Goal: Check status: Check status

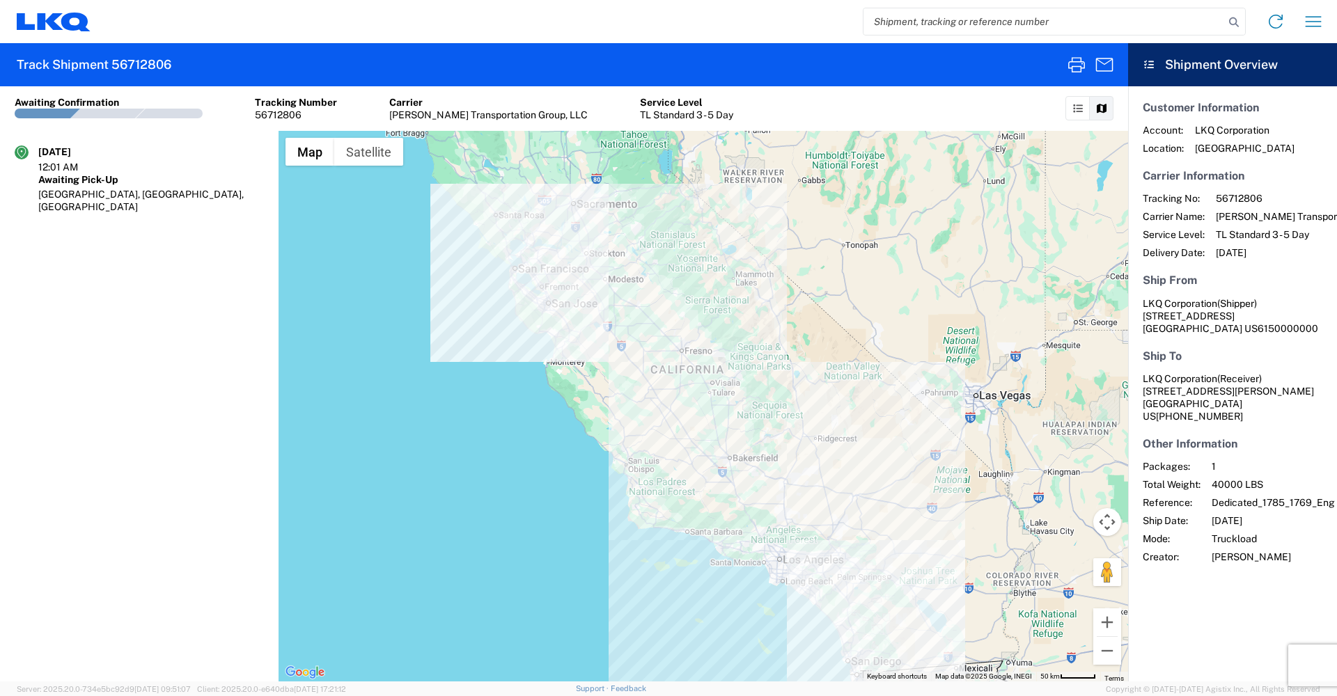
click at [1248, 326] on address "LKQ Corporation (Shipper) [STREET_ADDRESS]" at bounding box center [1233, 316] width 180 height 38
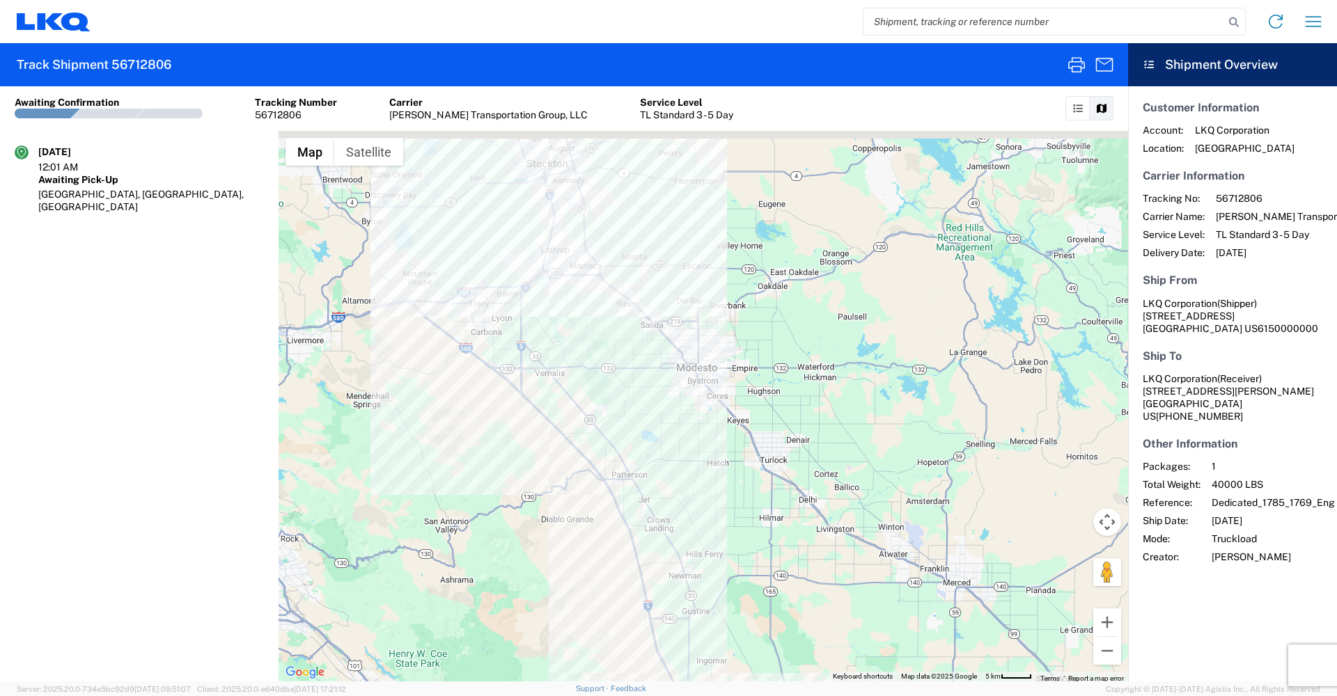
drag, startPoint x: 641, startPoint y: 224, endPoint x: 636, endPoint y: 450, distance: 226.4
click at [636, 450] on div at bounding box center [703, 406] width 849 height 551
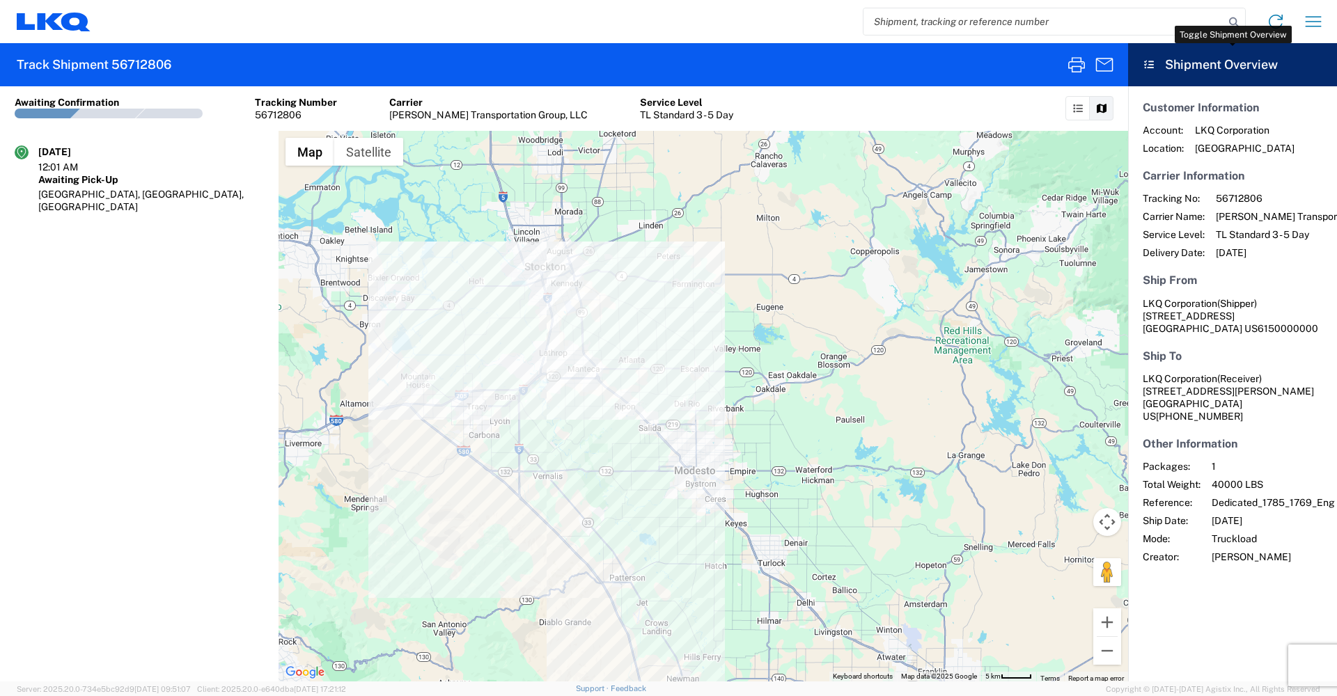
click at [1169, 74] on header "Shipment Overview" at bounding box center [1232, 64] width 209 height 43
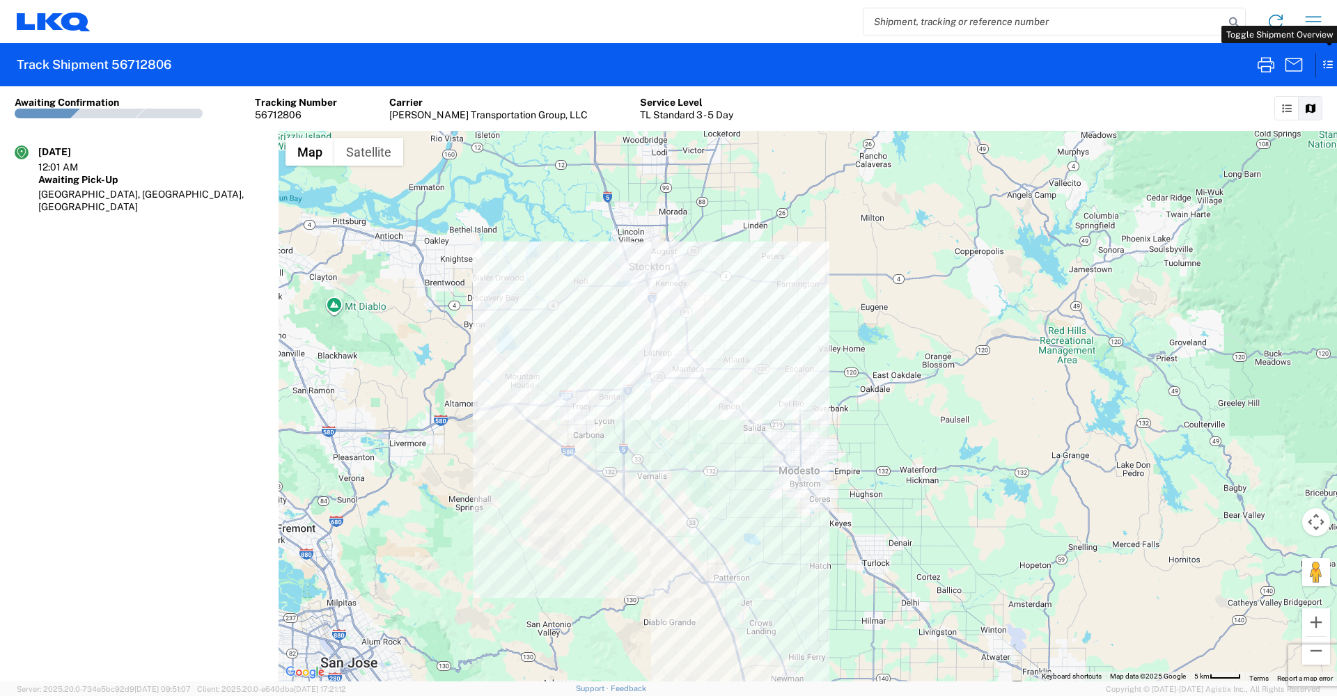
click at [1326, 65] on icon at bounding box center [1321, 65] width 13 height 24
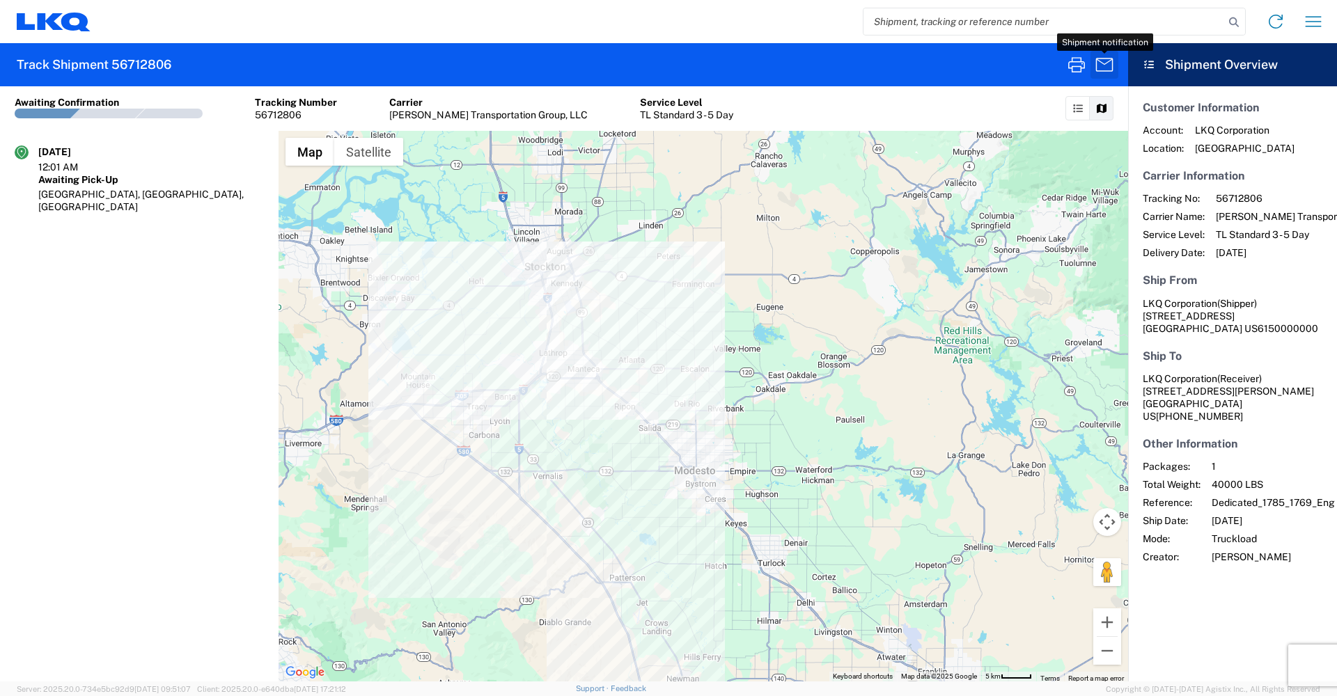
click at [1101, 61] on icon "button" at bounding box center [1104, 65] width 22 height 22
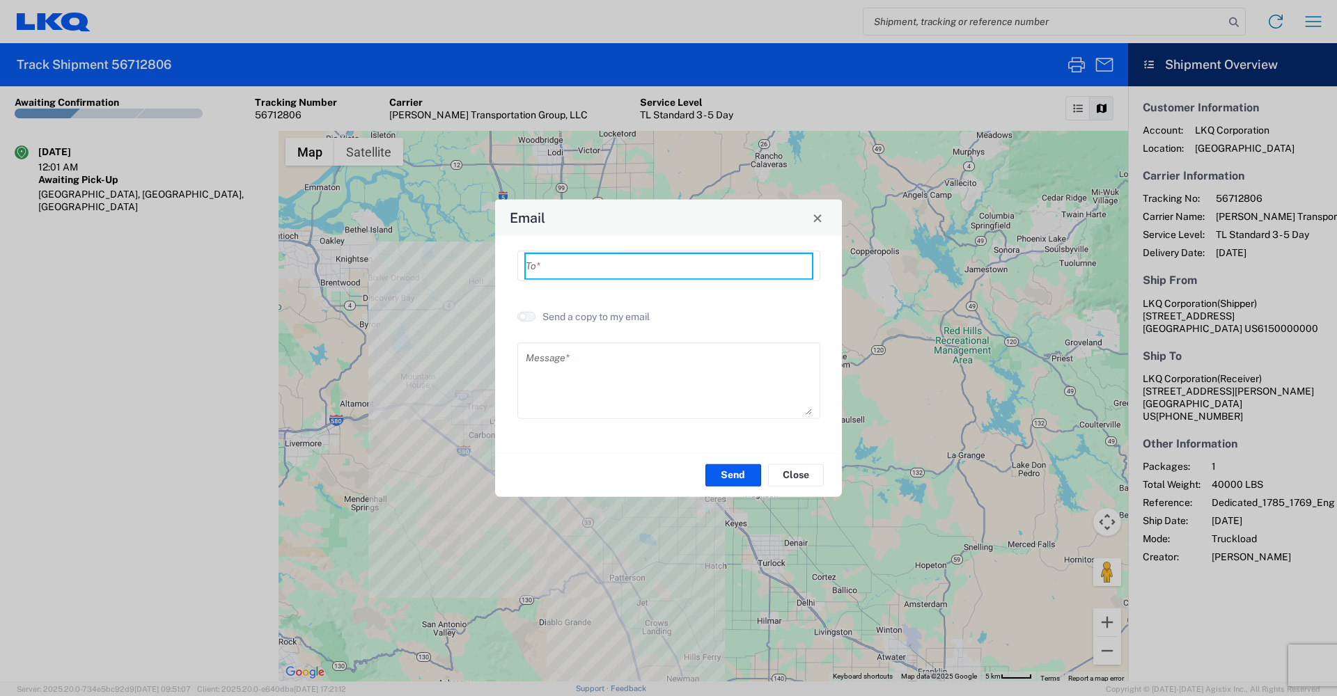
click at [749, 274] on input "text" at bounding box center [669, 265] width 286 height 24
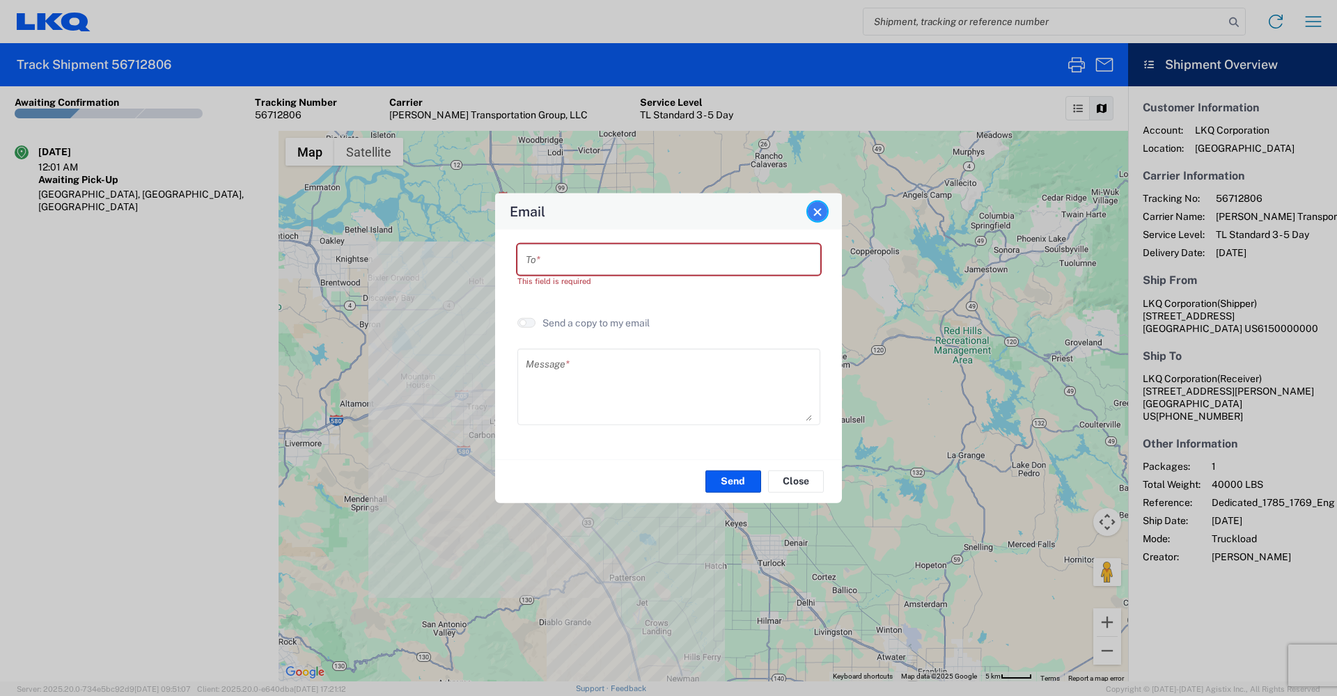
click at [823, 217] on button "Close" at bounding box center [817, 211] width 19 height 19
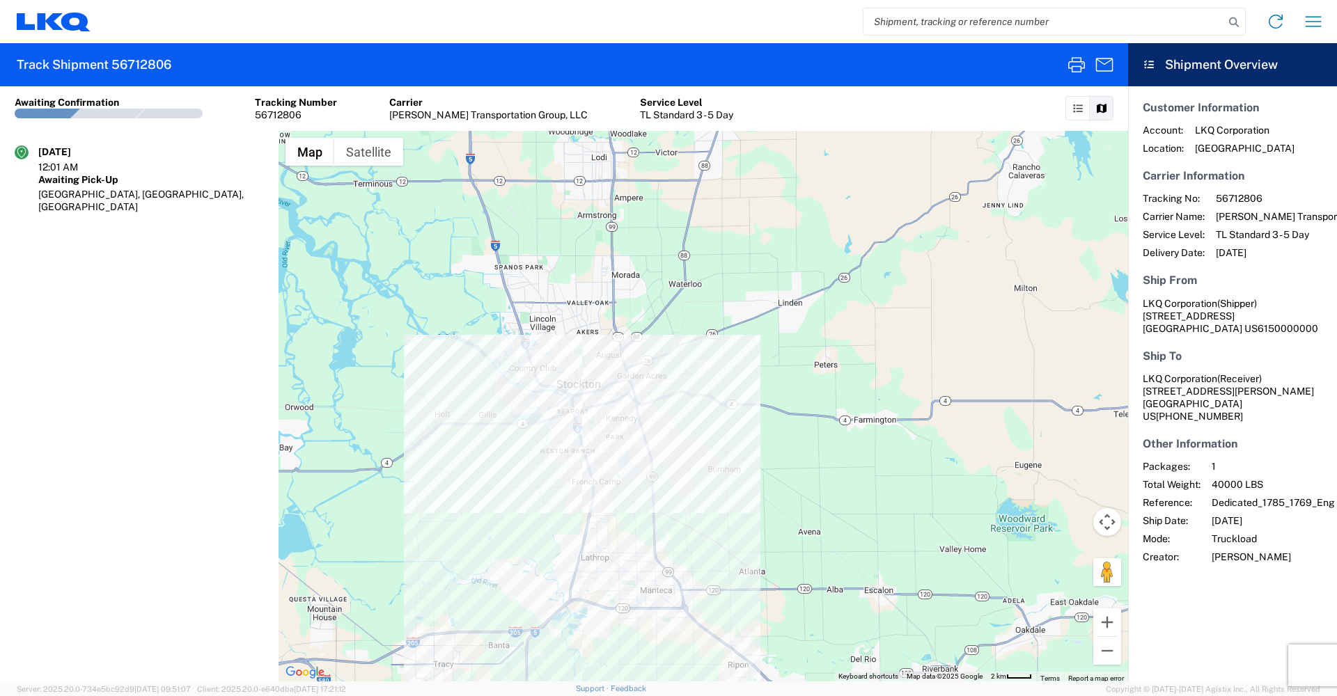
drag, startPoint x: 542, startPoint y: 212, endPoint x: 595, endPoint y: 436, distance: 230.4
click at [595, 436] on div at bounding box center [703, 406] width 849 height 551
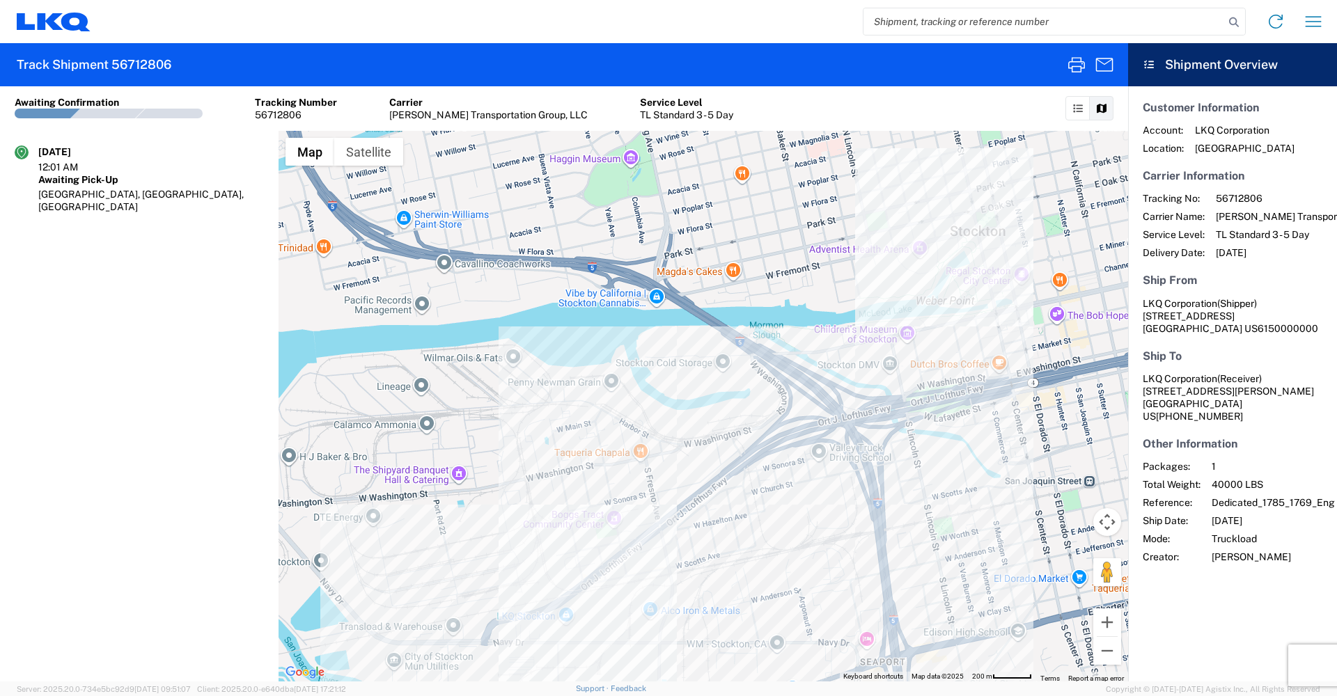
click at [978, 221] on div at bounding box center [703, 406] width 849 height 551
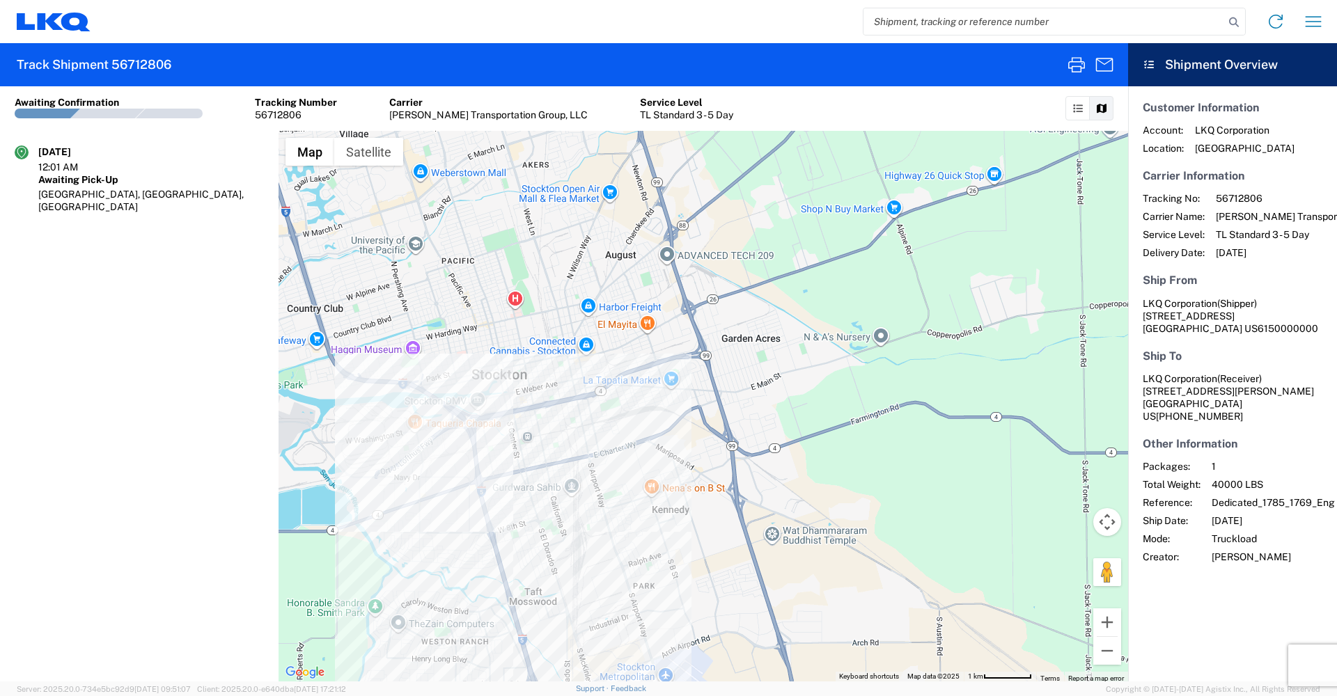
drag, startPoint x: 442, startPoint y: 330, endPoint x: 678, endPoint y: 332, distance: 236.1
click at [678, 332] on div at bounding box center [703, 406] width 849 height 551
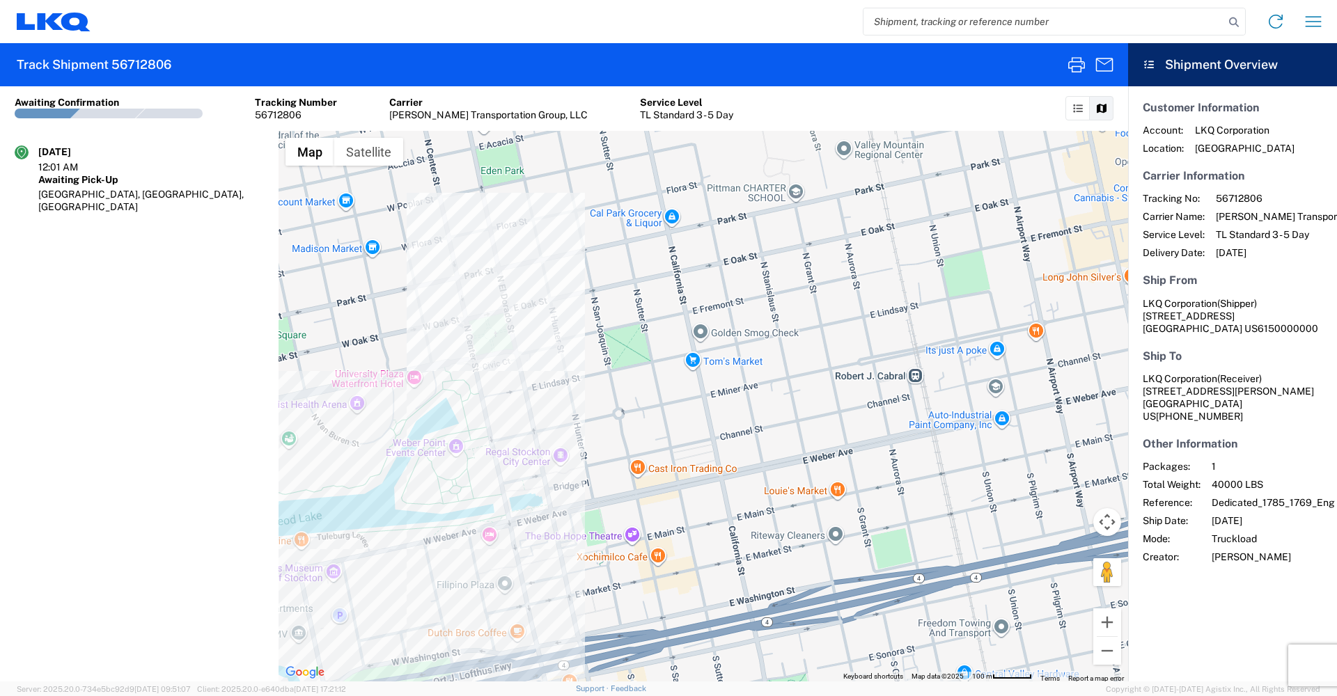
drag, startPoint x: 518, startPoint y: 386, endPoint x: 545, endPoint y: 308, distance: 82.6
click at [545, 308] on div at bounding box center [703, 406] width 849 height 551
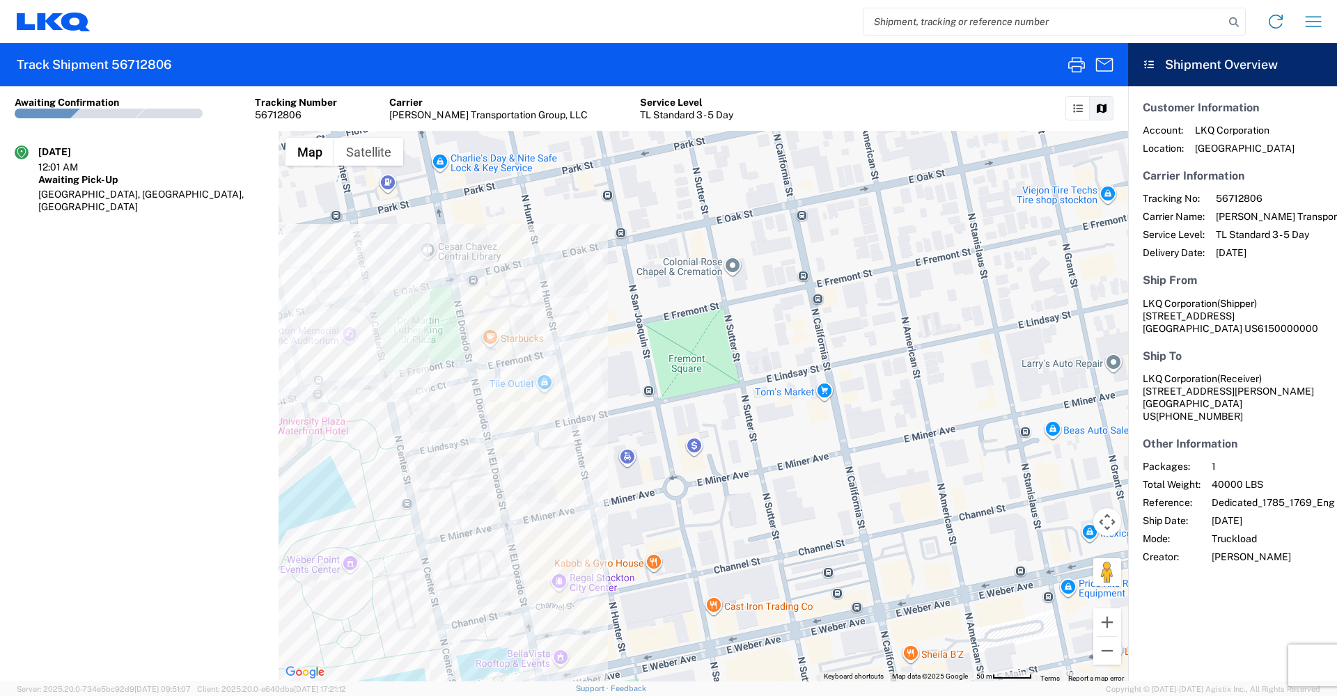
drag, startPoint x: 583, startPoint y: 373, endPoint x: 725, endPoint y: 378, distance: 142.1
click at [725, 378] on div at bounding box center [703, 406] width 849 height 551
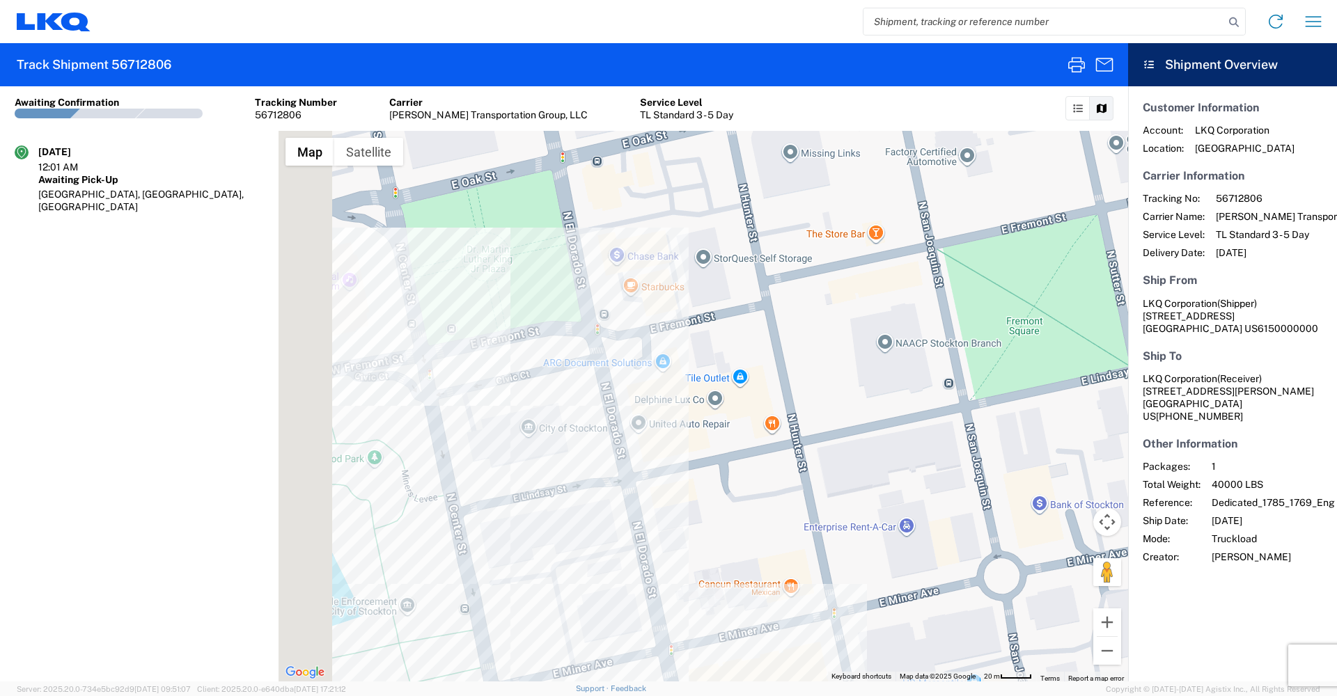
drag, startPoint x: 499, startPoint y: 375, endPoint x: 649, endPoint y: 352, distance: 151.4
click at [649, 352] on div at bounding box center [703, 406] width 849 height 551
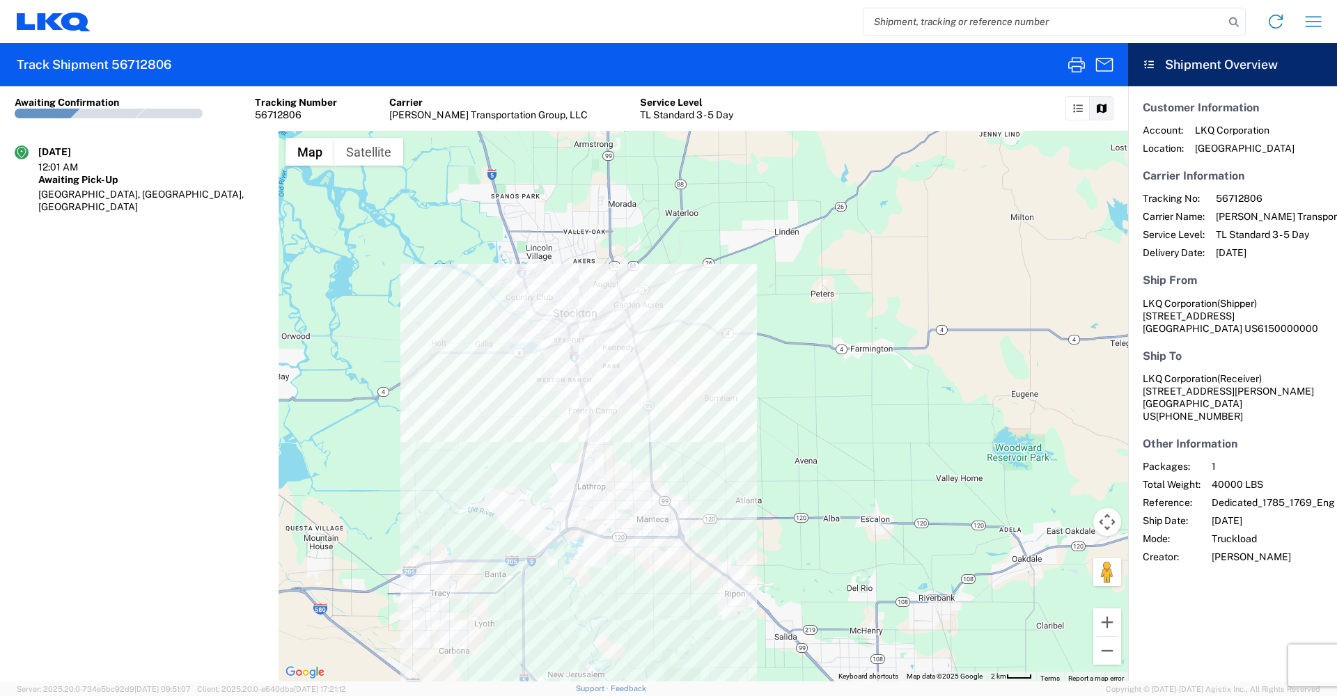
drag, startPoint x: 578, startPoint y: 180, endPoint x: 581, endPoint y: 430, distance: 250.0
click at [581, 430] on div at bounding box center [703, 406] width 849 height 551
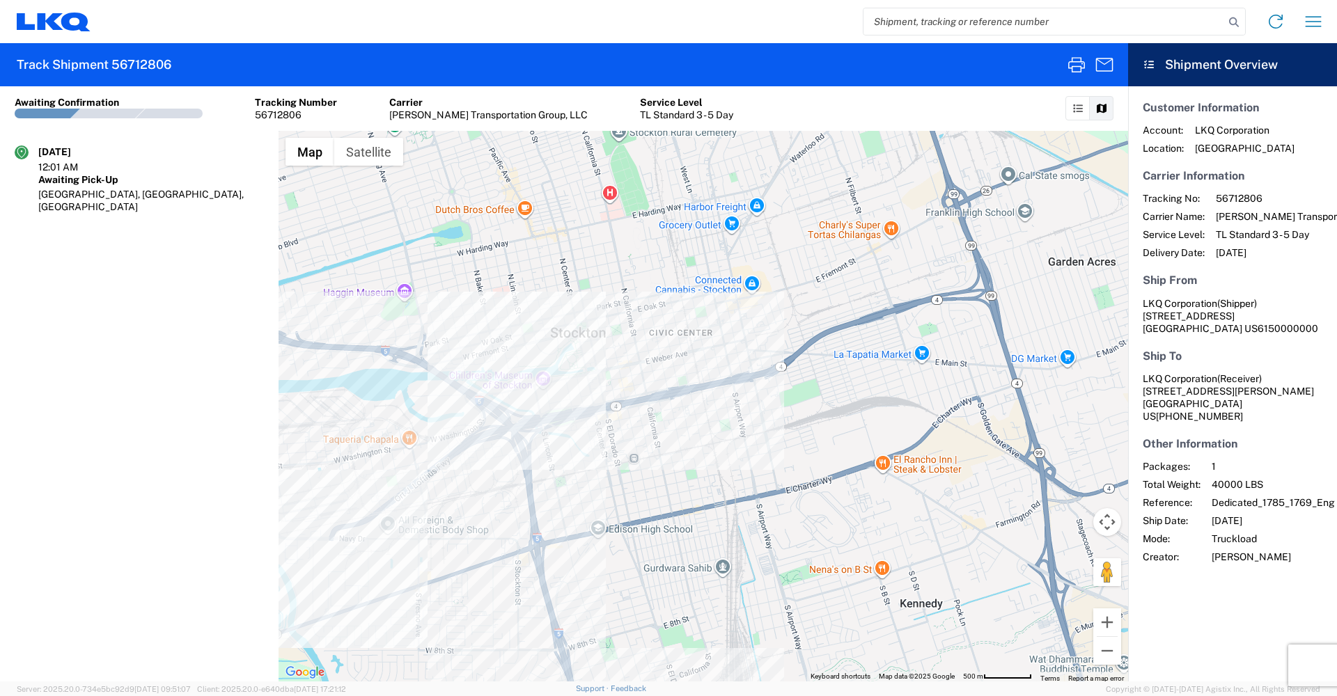
drag, startPoint x: 578, startPoint y: 196, endPoint x: 547, endPoint y: 560, distance: 364.8
click at [547, 560] on div at bounding box center [703, 406] width 849 height 551
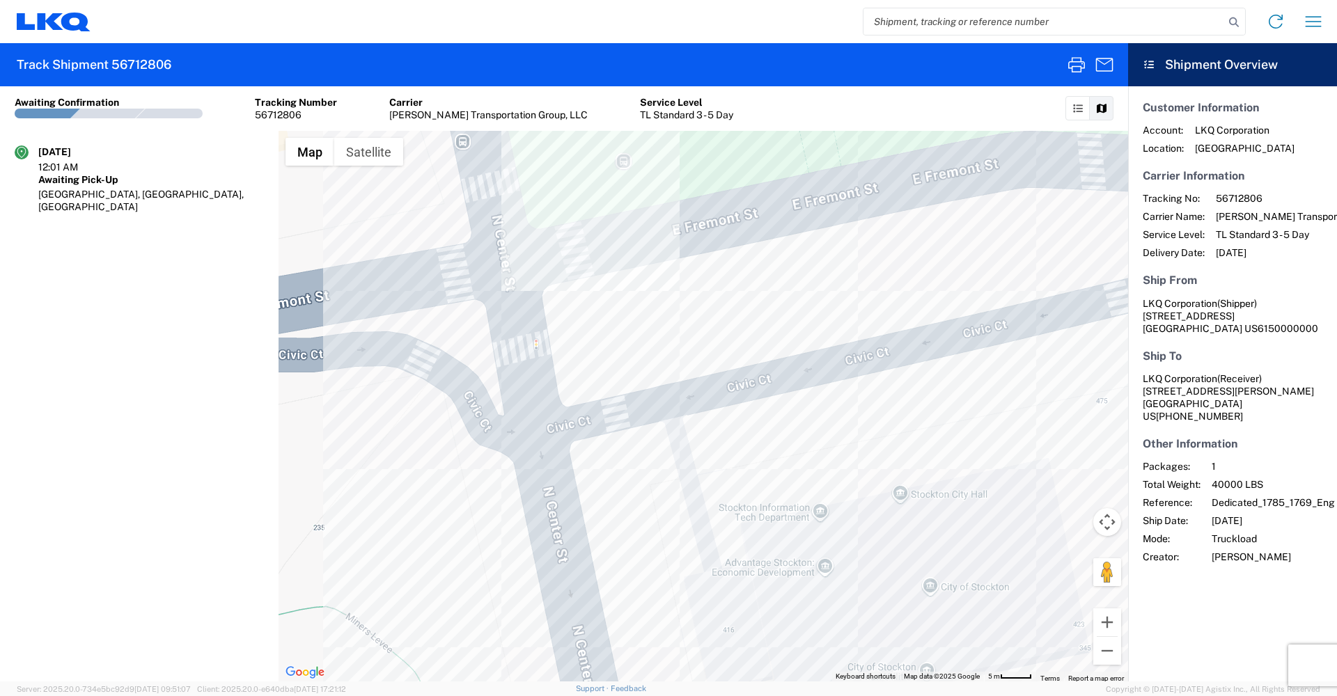
click at [511, 253] on div at bounding box center [703, 406] width 849 height 551
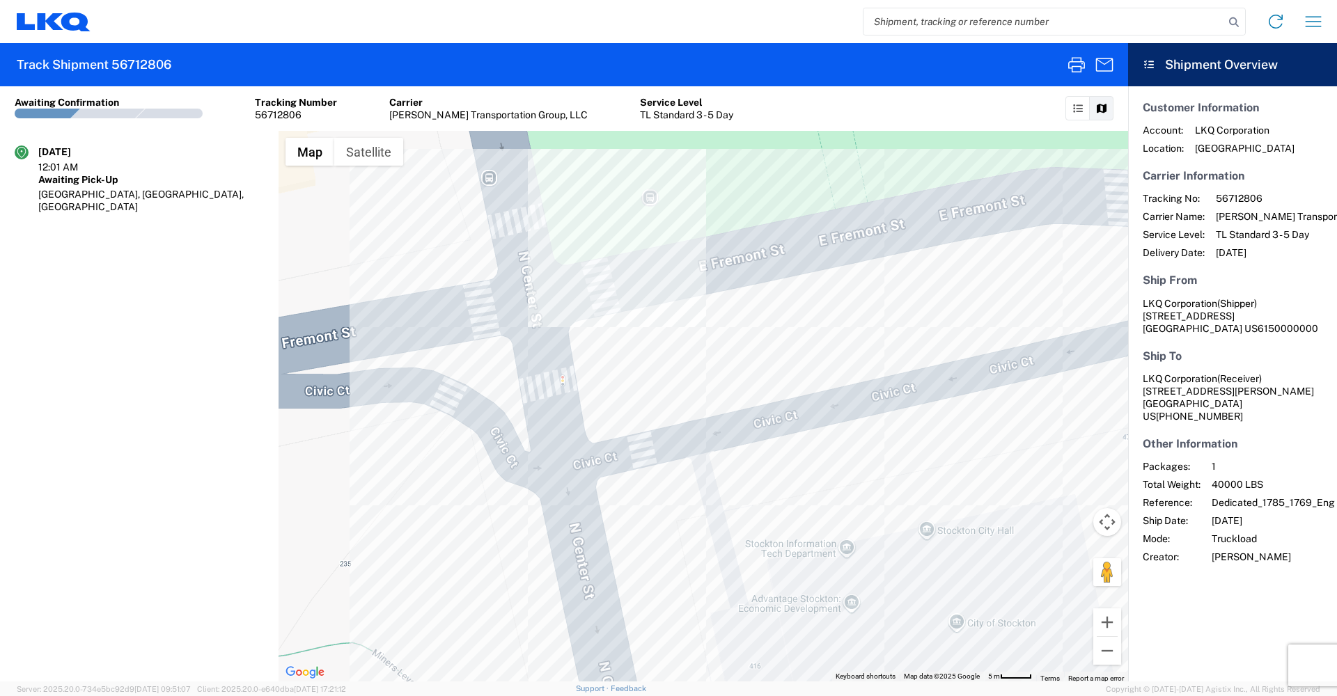
drag, startPoint x: 511, startPoint y: 253, endPoint x: 538, endPoint y: 290, distance: 46.0
click at [538, 290] on div at bounding box center [703, 406] width 849 height 551
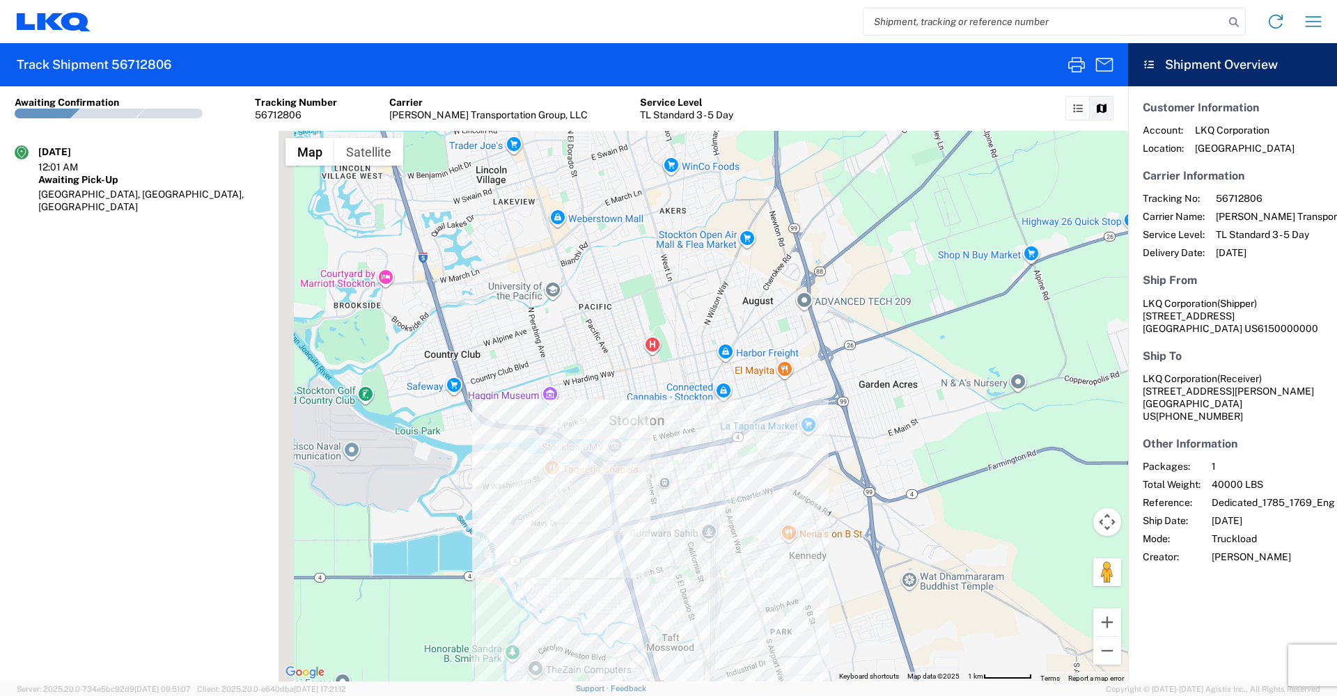
drag, startPoint x: 713, startPoint y: 379, endPoint x: 769, endPoint y: 379, distance: 56.4
click at [769, 379] on div at bounding box center [703, 406] width 849 height 551
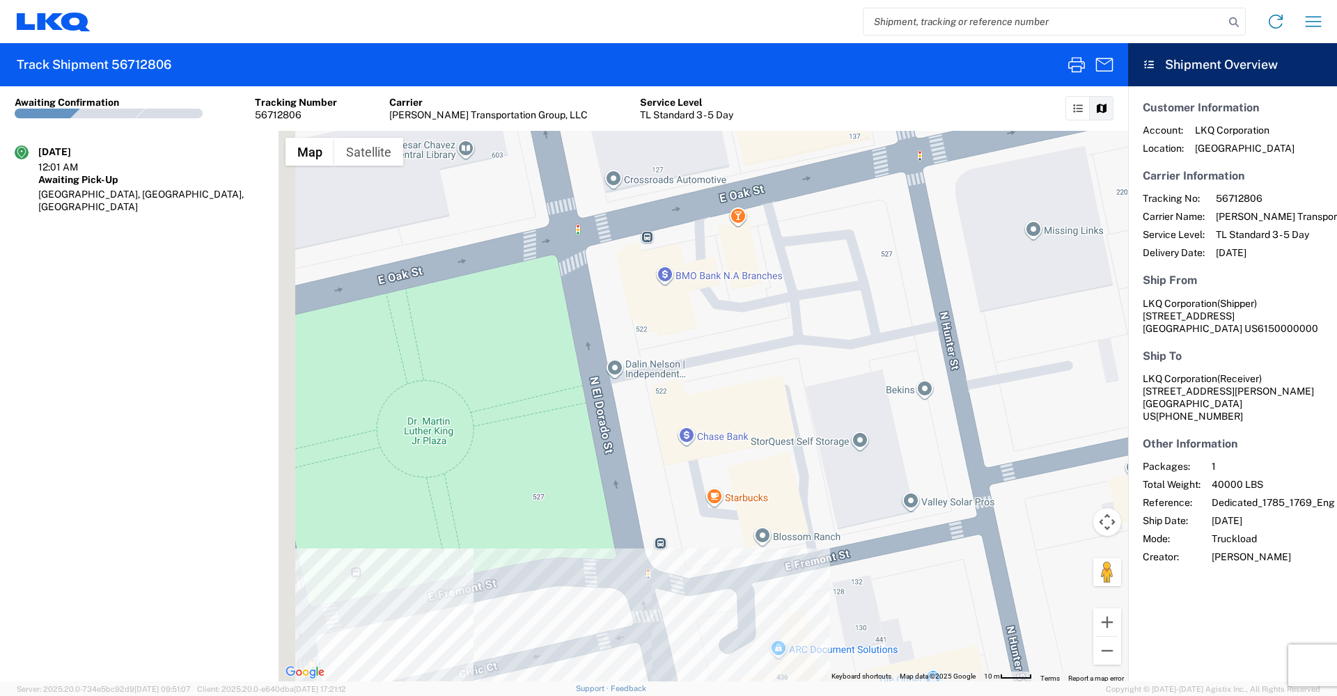
drag, startPoint x: 494, startPoint y: 408, endPoint x: 784, endPoint y: 336, distance: 299.2
click at [784, 336] on div at bounding box center [703, 406] width 849 height 551
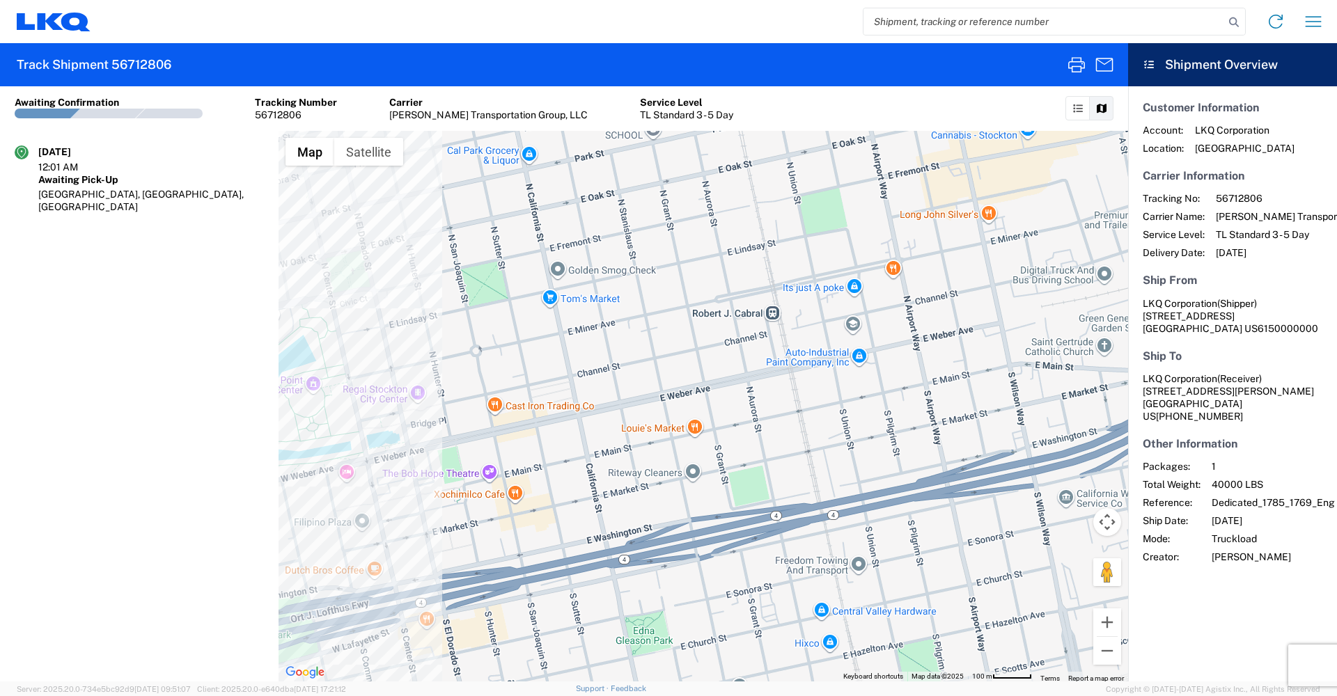
drag, startPoint x: 464, startPoint y: 319, endPoint x: 550, endPoint y: 319, distance: 85.6
click at [550, 319] on div at bounding box center [703, 406] width 849 height 551
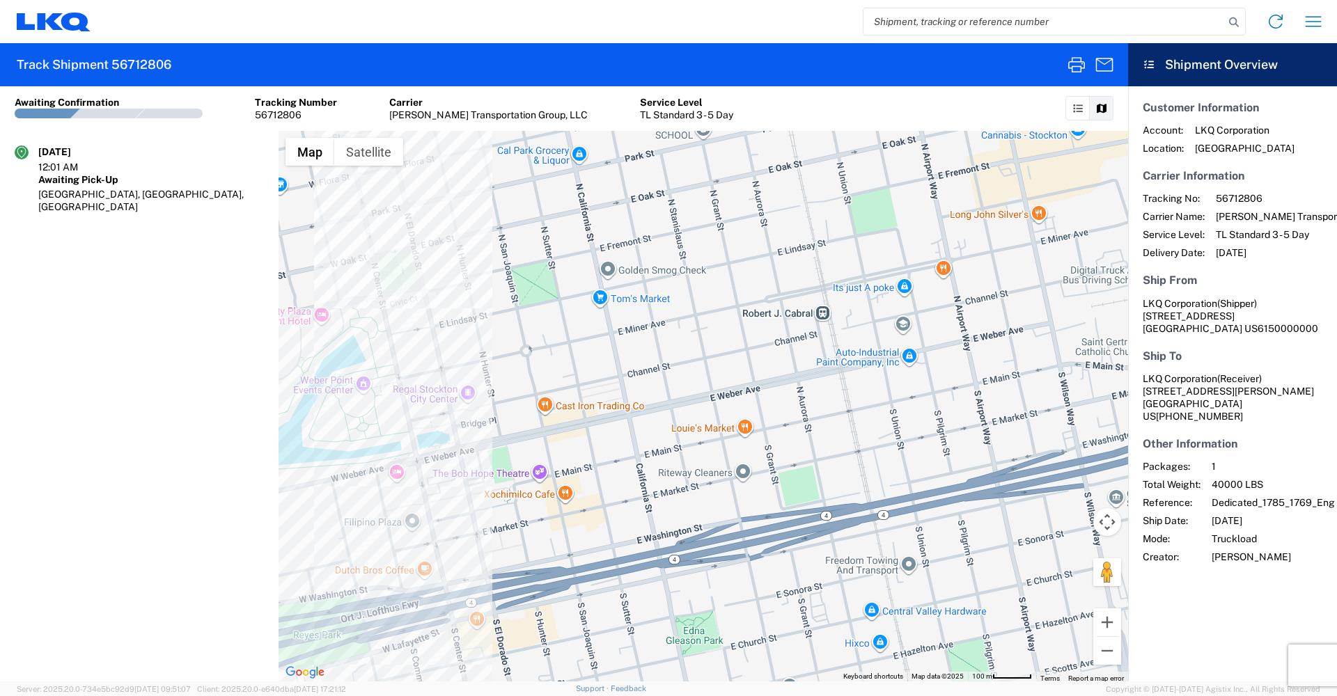
drag, startPoint x: 455, startPoint y: 305, endPoint x: 487, endPoint y: 305, distance: 31.3
click at [487, 305] on div at bounding box center [703, 406] width 849 height 551
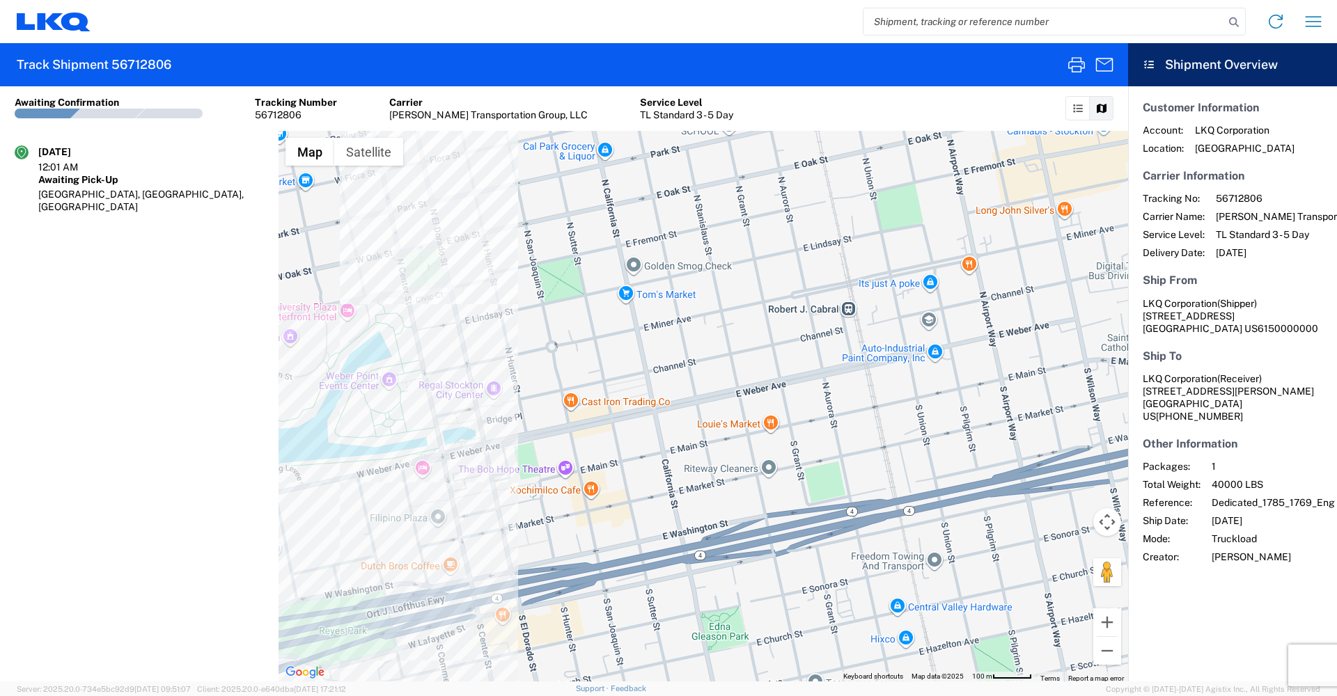
drag, startPoint x: 472, startPoint y: 314, endPoint x: 503, endPoint y: 310, distance: 31.6
click at [503, 310] on div at bounding box center [703, 406] width 849 height 551
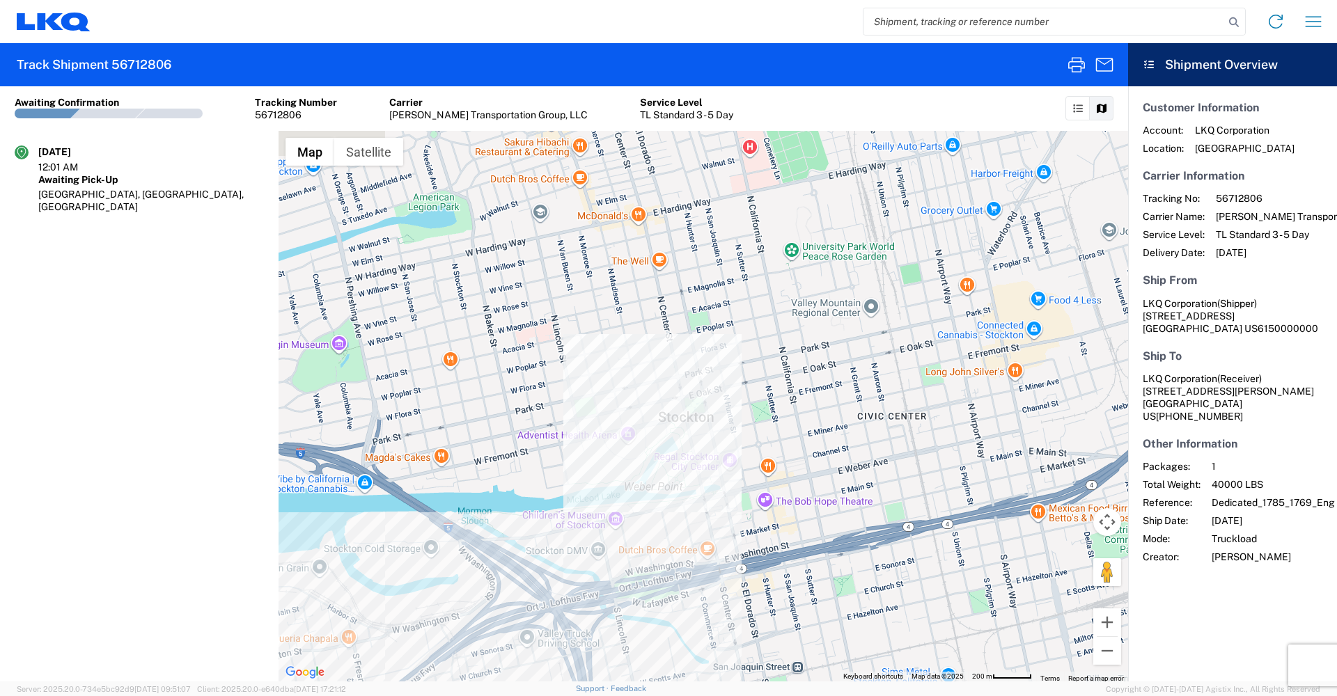
drag, startPoint x: 688, startPoint y: 398, endPoint x: 424, endPoint y: 689, distance: 392.9
click at [424, 689] on agx-forms-host "Home Shipment request Shipment tracking Track Shipment 56712806 Shipment No. 56…" at bounding box center [668, 348] width 1337 height 696
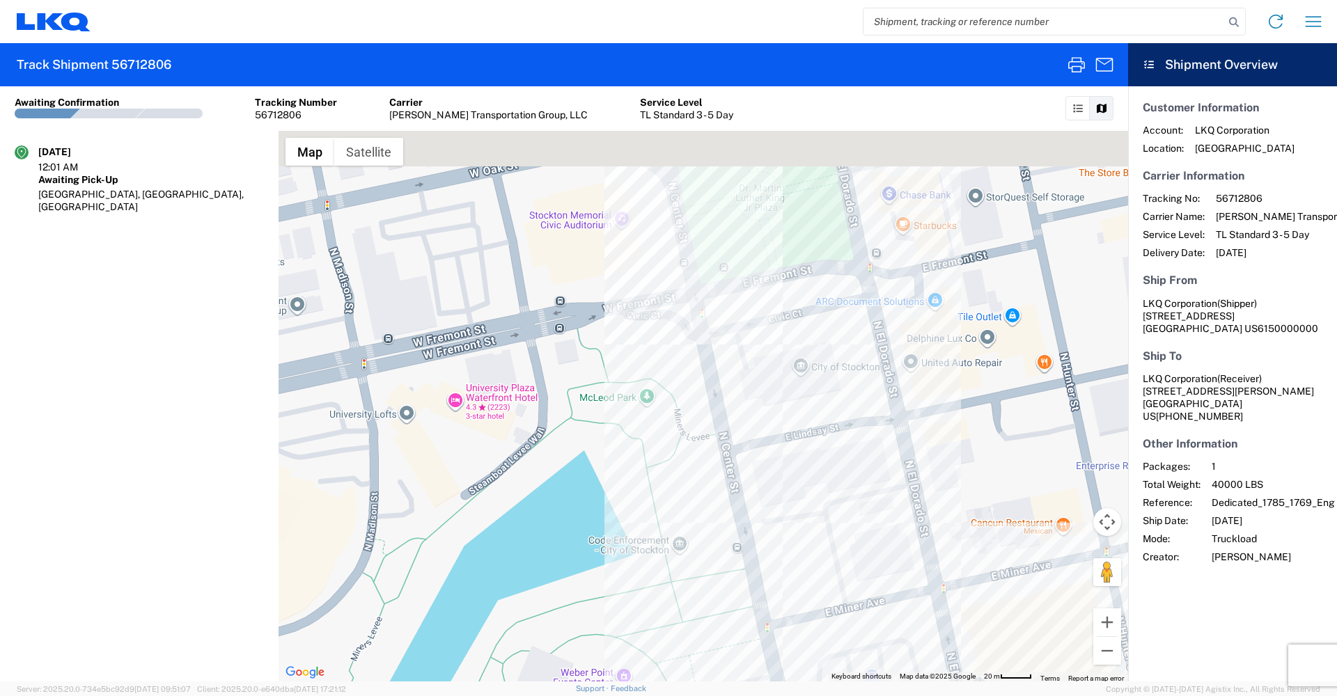
drag, startPoint x: 680, startPoint y: 409, endPoint x: 629, endPoint y: 580, distance: 178.0
click at [629, 580] on div at bounding box center [703, 406] width 849 height 551
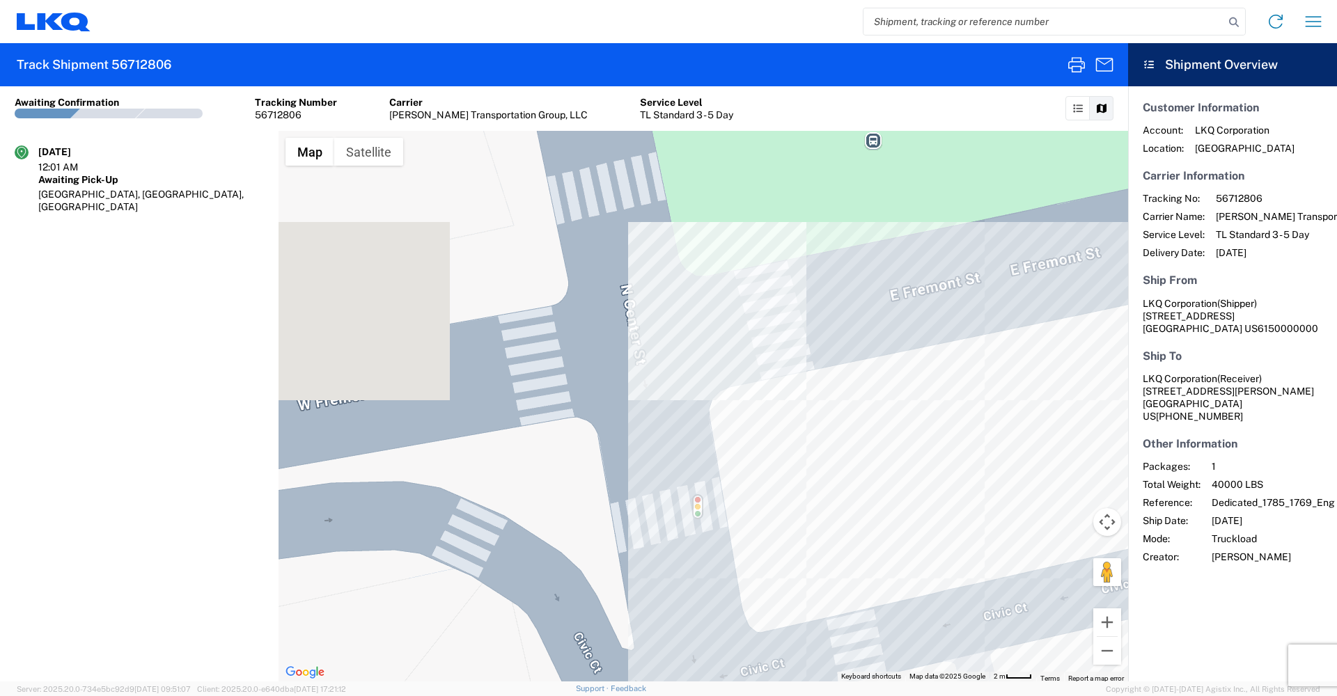
drag, startPoint x: 547, startPoint y: 339, endPoint x: 847, endPoint y: 334, distance: 300.1
click at [847, 334] on div at bounding box center [703, 406] width 849 height 551
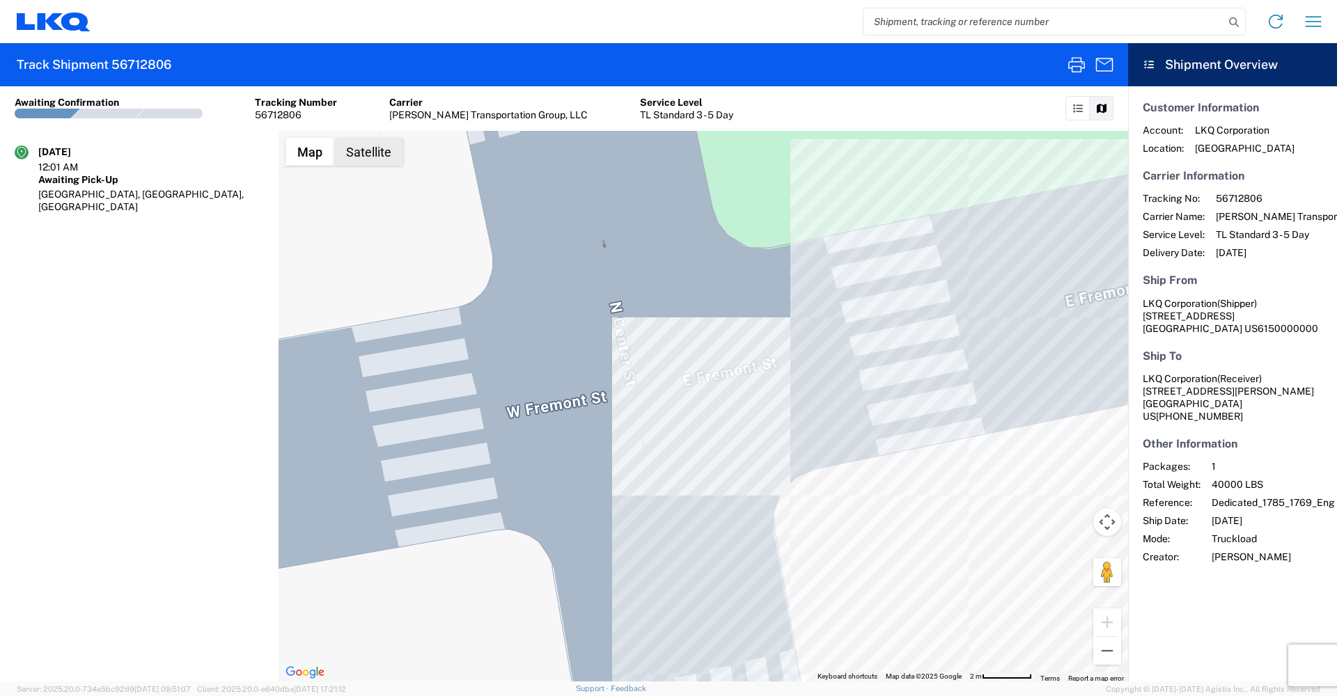
click at [358, 154] on button "Satellite" at bounding box center [368, 152] width 69 height 28
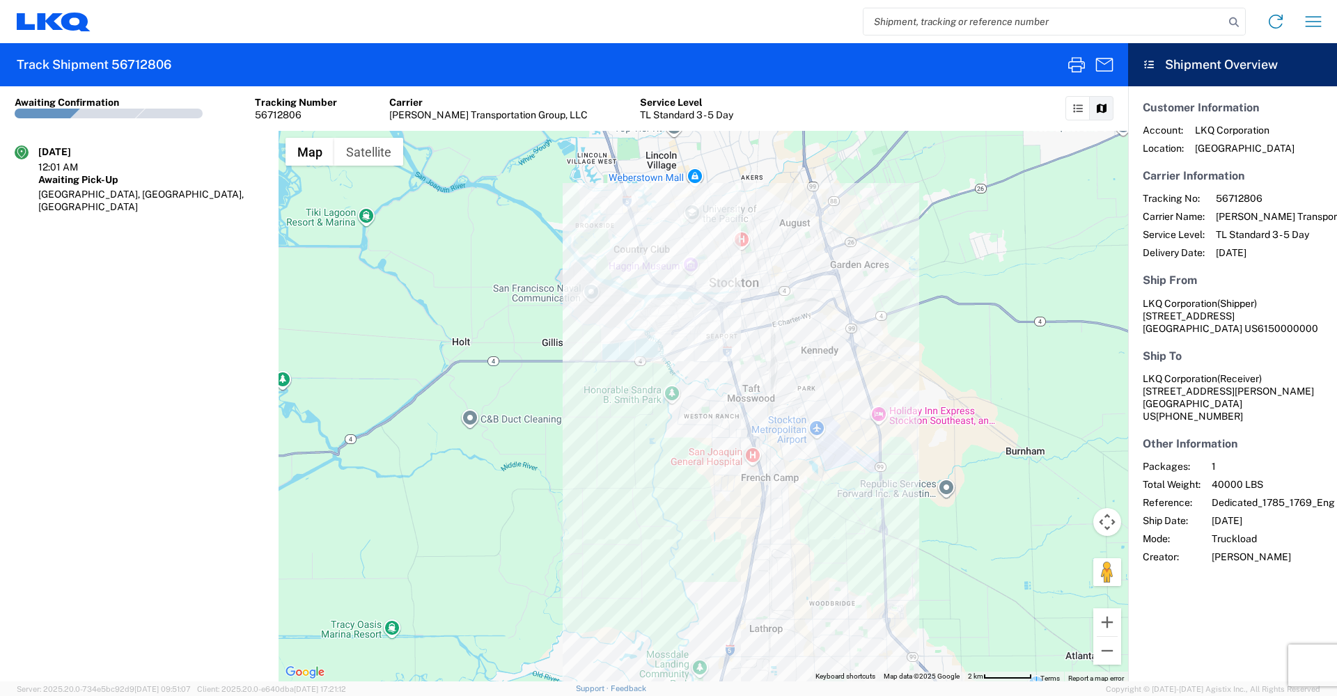
click at [732, 266] on div at bounding box center [703, 406] width 849 height 551
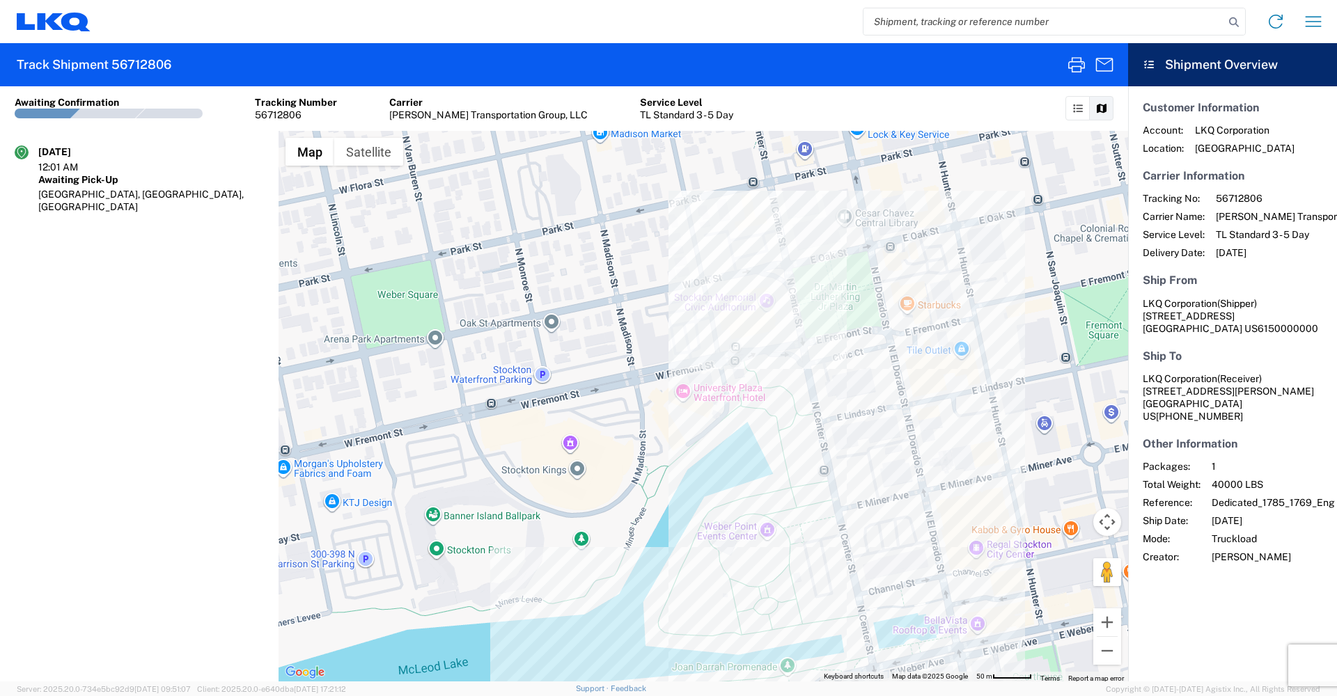
drag, startPoint x: 916, startPoint y: 258, endPoint x: 707, endPoint y: 306, distance: 214.5
click at [707, 306] on div at bounding box center [703, 406] width 849 height 551
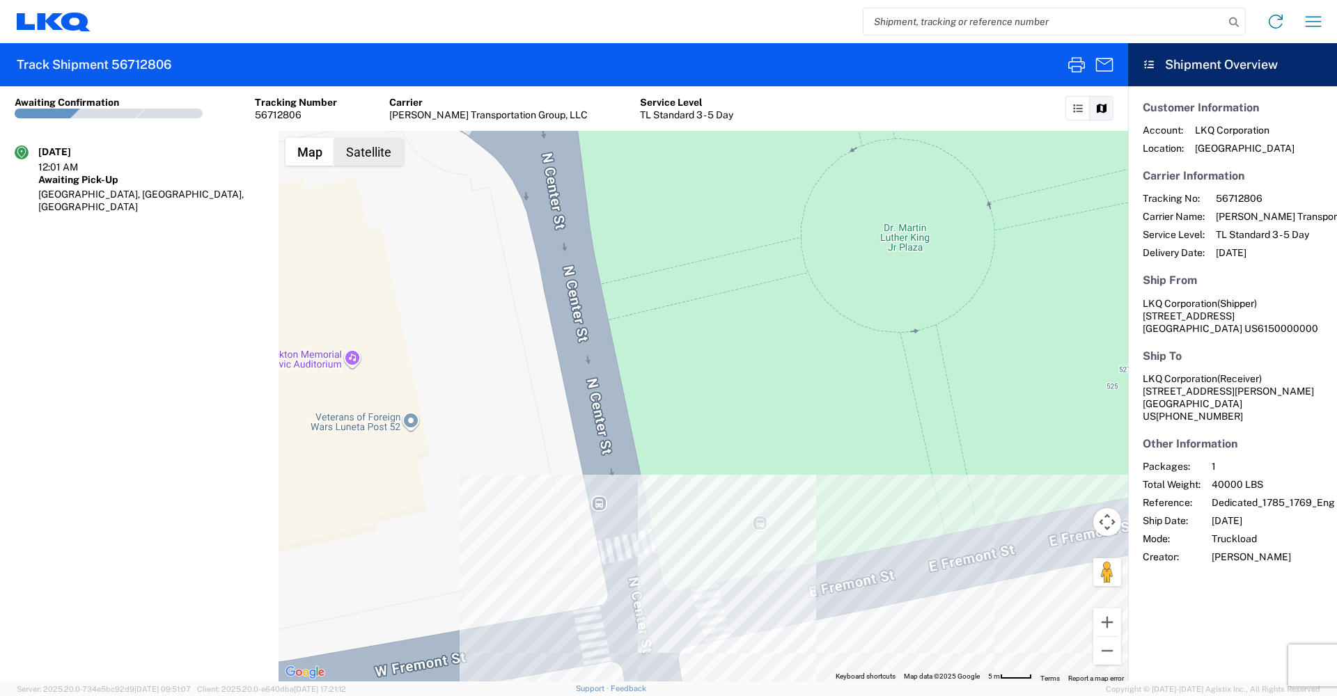
click at [359, 147] on button "Satellite" at bounding box center [368, 152] width 69 height 28
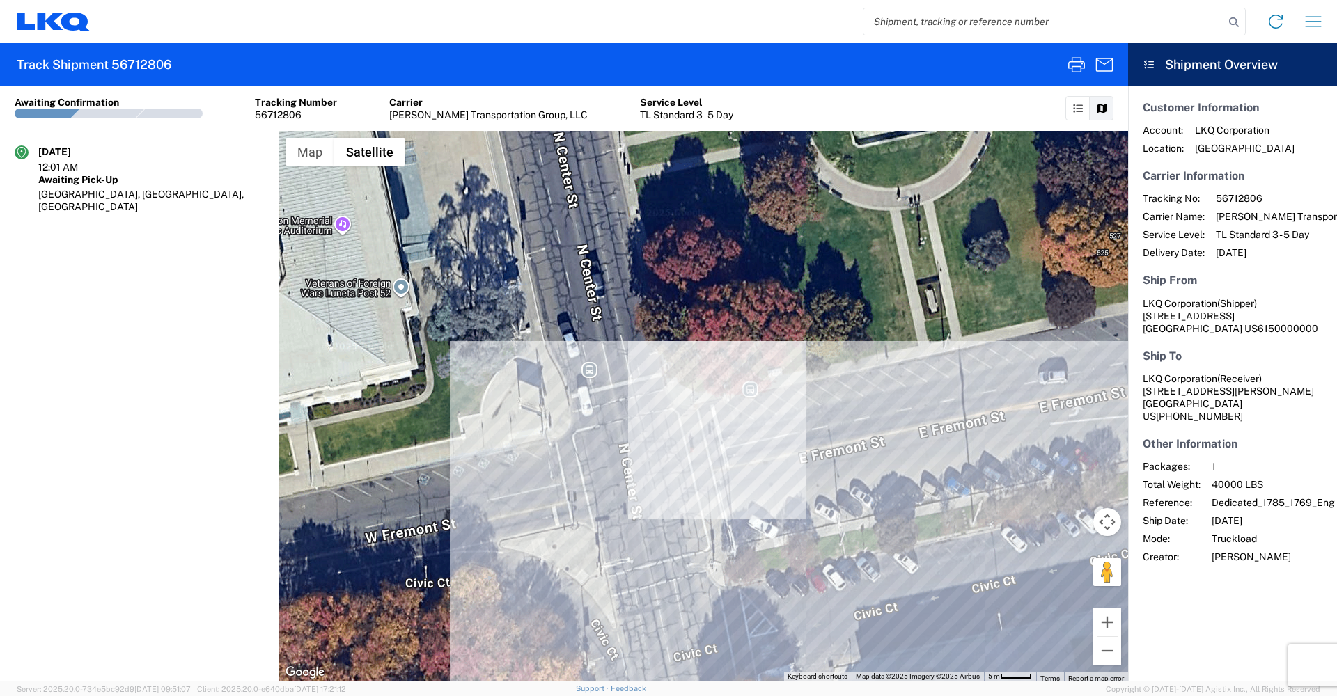
drag, startPoint x: 778, startPoint y: 569, endPoint x: 768, endPoint y: 418, distance: 150.8
click at [768, 418] on div at bounding box center [703, 406] width 849 height 551
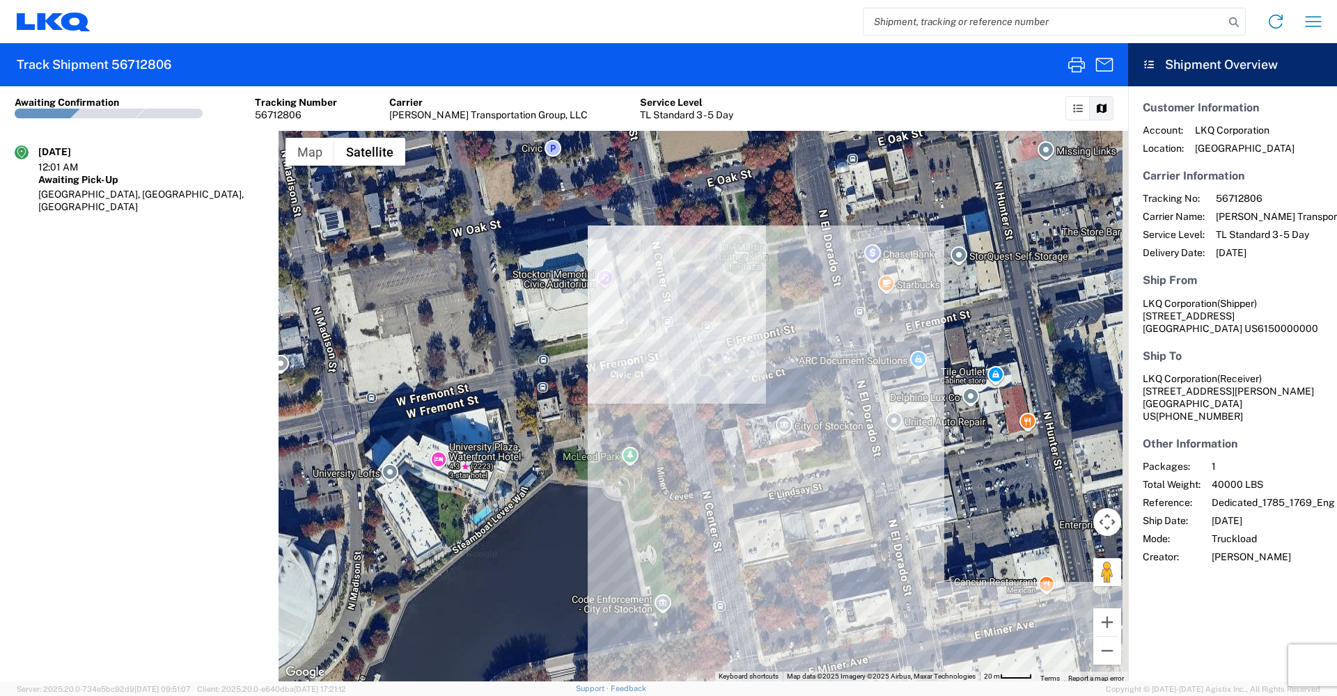
drag, startPoint x: 839, startPoint y: 506, endPoint x: 783, endPoint y: 425, distance: 98.7
click at [783, 425] on div at bounding box center [703, 406] width 849 height 551
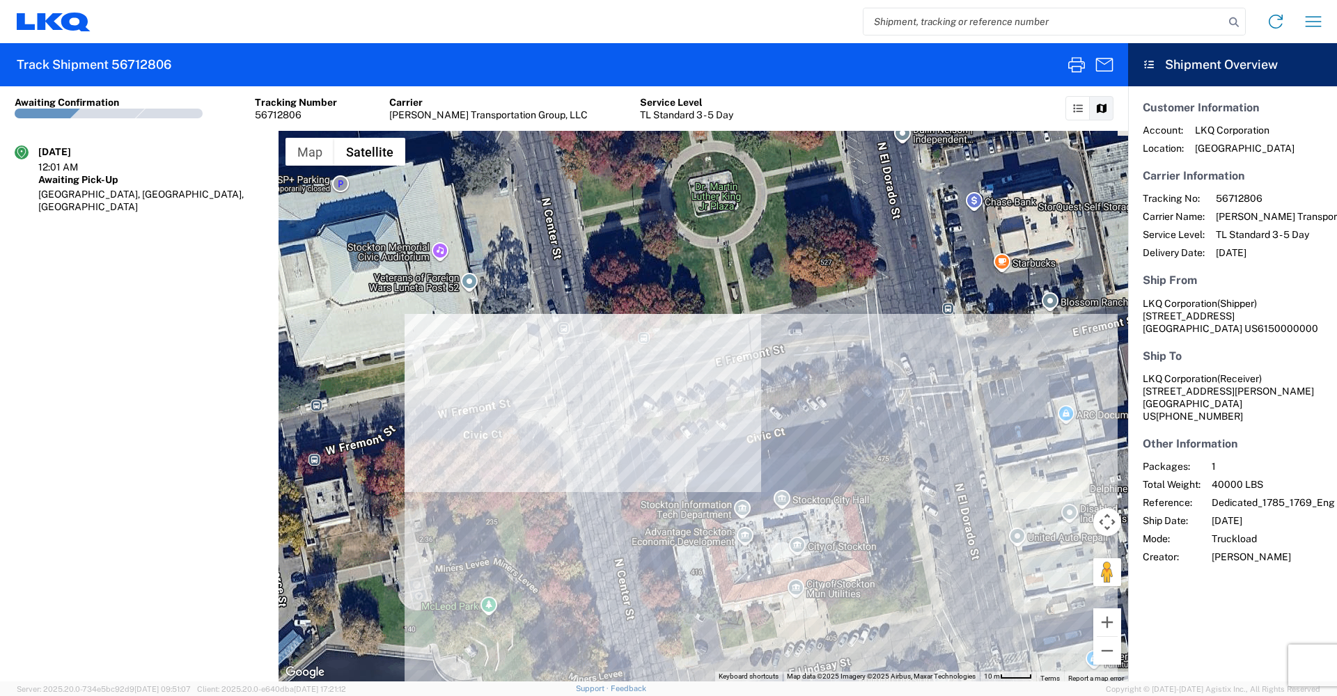
drag, startPoint x: 632, startPoint y: 224, endPoint x: 666, endPoint y: 427, distance: 205.4
click at [666, 427] on div at bounding box center [703, 406] width 849 height 551
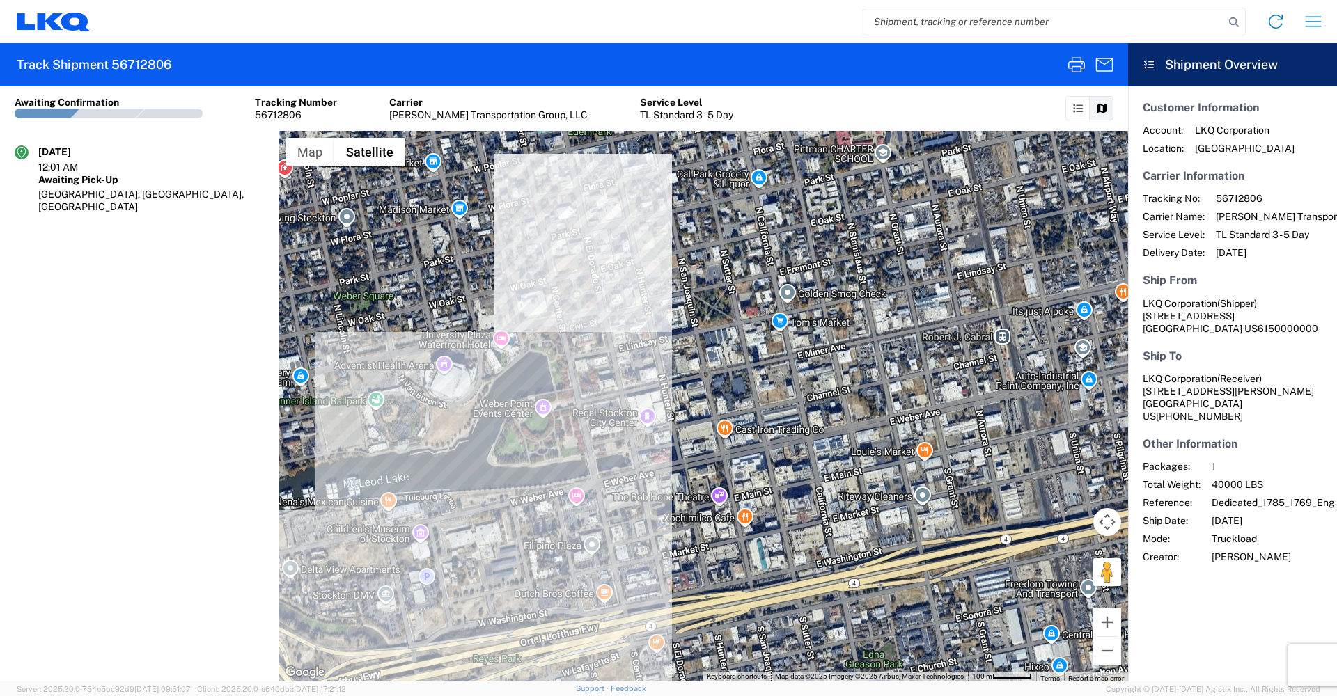
drag, startPoint x: 210, startPoint y: 408, endPoint x: 225, endPoint y: 408, distance: 14.6
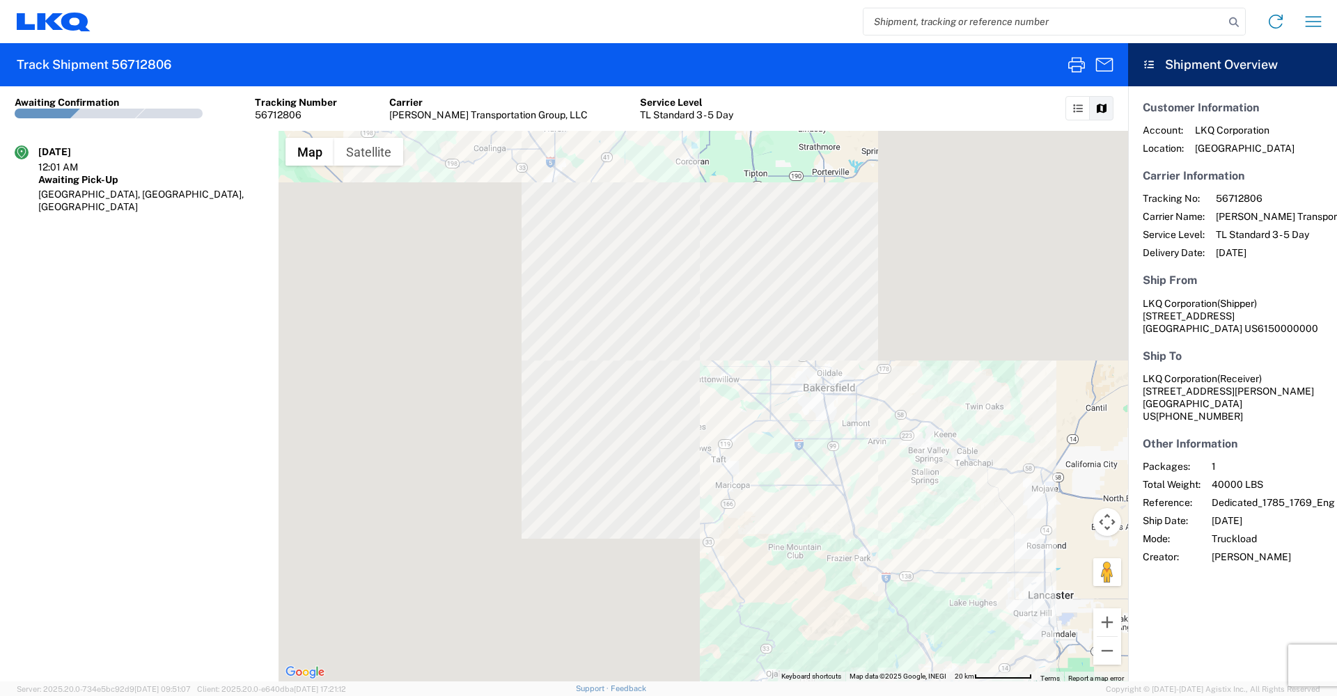
drag, startPoint x: 515, startPoint y: 233, endPoint x: 984, endPoint y: 494, distance: 537.4
click at [984, 494] on div at bounding box center [703, 406] width 849 height 551
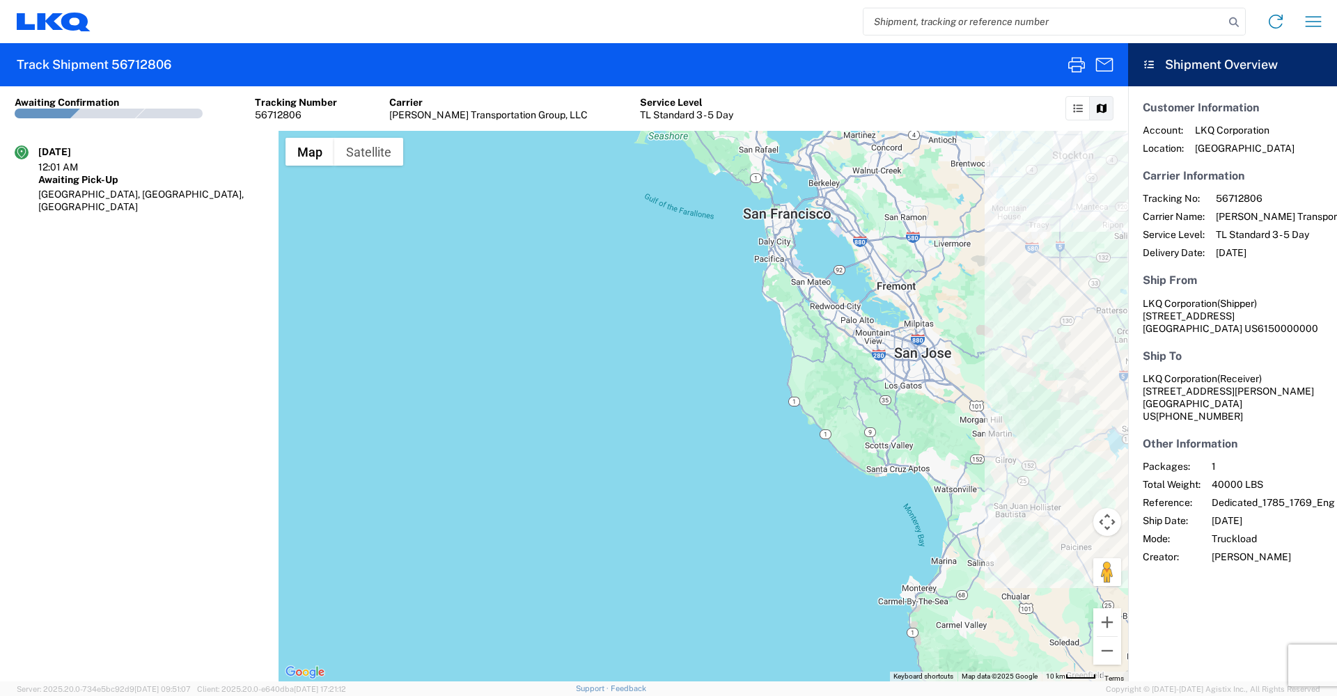
drag, startPoint x: 1119, startPoint y: 360, endPoint x: 698, endPoint y: 528, distance: 453.1
click at [698, 528] on div at bounding box center [703, 406] width 849 height 551
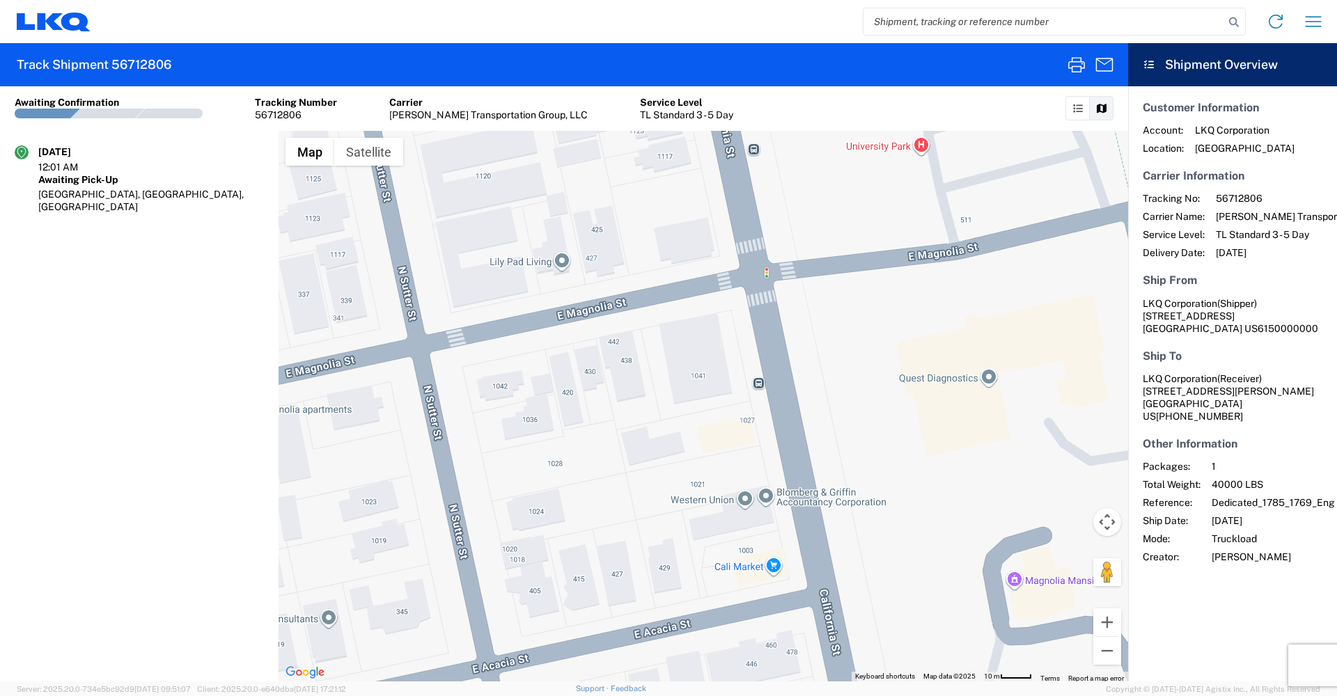
drag, startPoint x: 559, startPoint y: 297, endPoint x: 570, endPoint y: 302, distance: 11.5
click at [570, 302] on div at bounding box center [703, 406] width 849 height 551
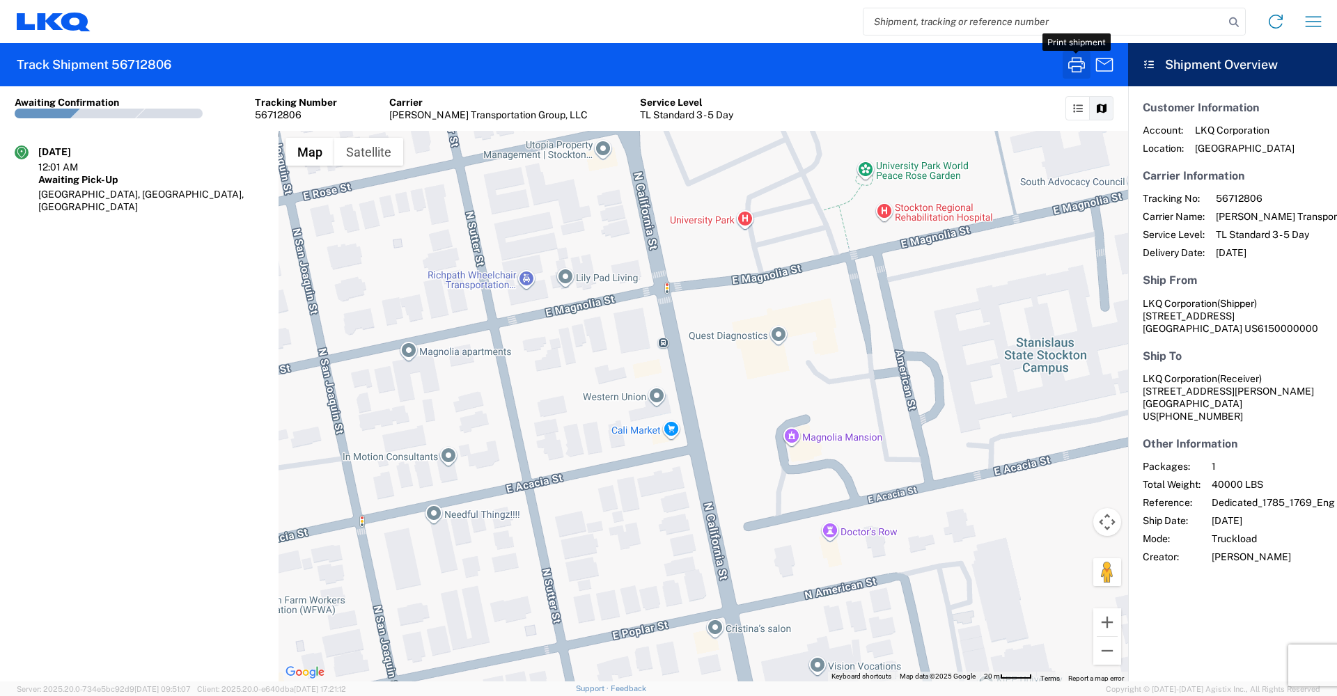
click at [1074, 76] on button "button" at bounding box center [1077, 65] width 28 height 28
